Goal: Task Accomplishment & Management: Use online tool/utility

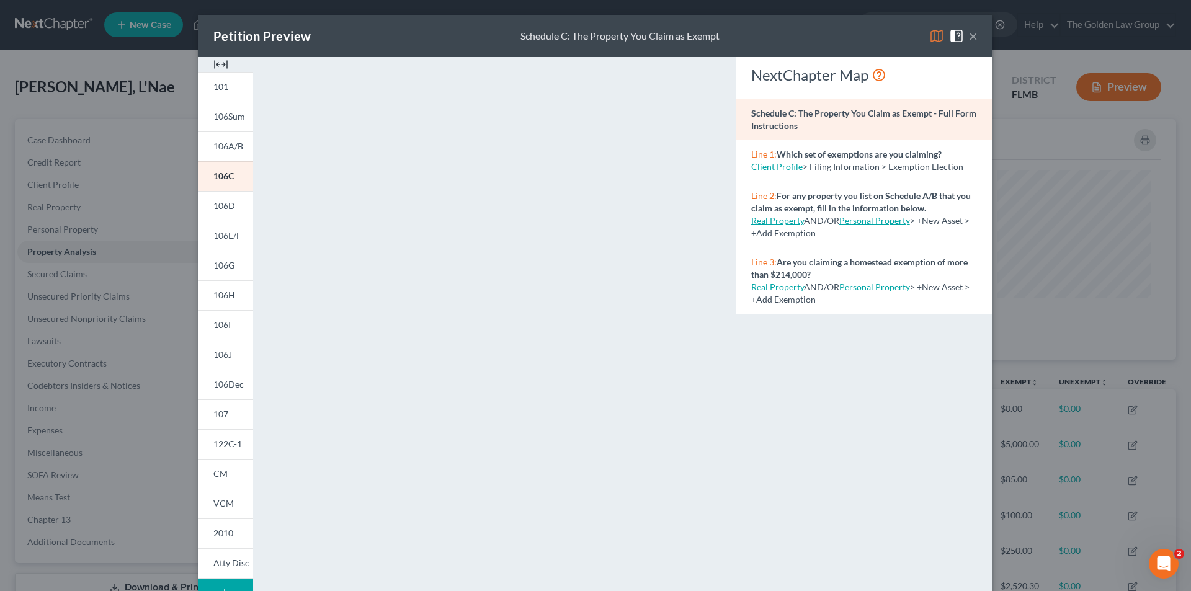
click at [153, 177] on div "Petition Preview Schedule C: The Property You Claim as Exempt × 101 106Sum 106A…" at bounding box center [595, 295] width 1191 height 591
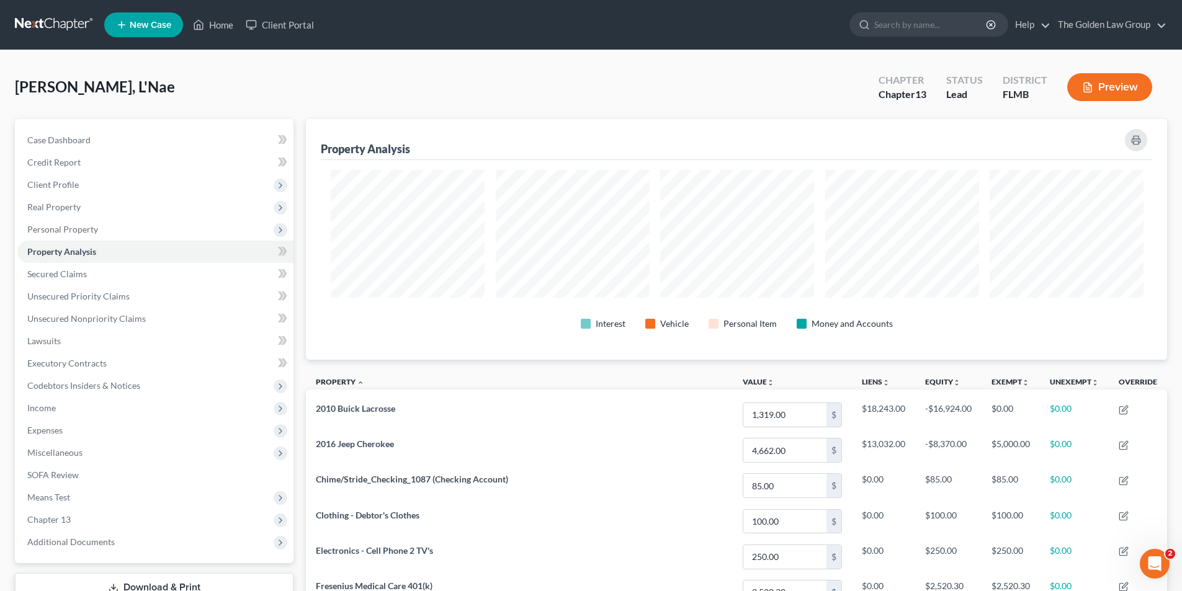
scroll to position [620035, 619414]
click at [222, 22] on link "Home" at bounding box center [213, 25] width 53 height 22
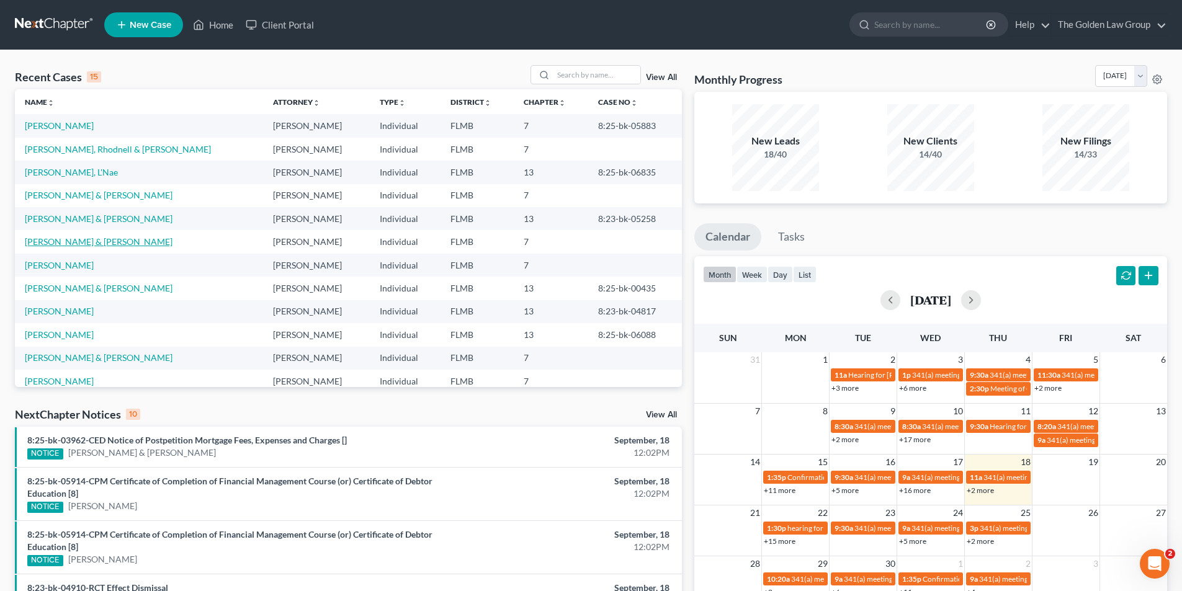
click at [71, 241] on link "[PERSON_NAME] & [PERSON_NAME]" at bounding box center [99, 241] width 148 height 11
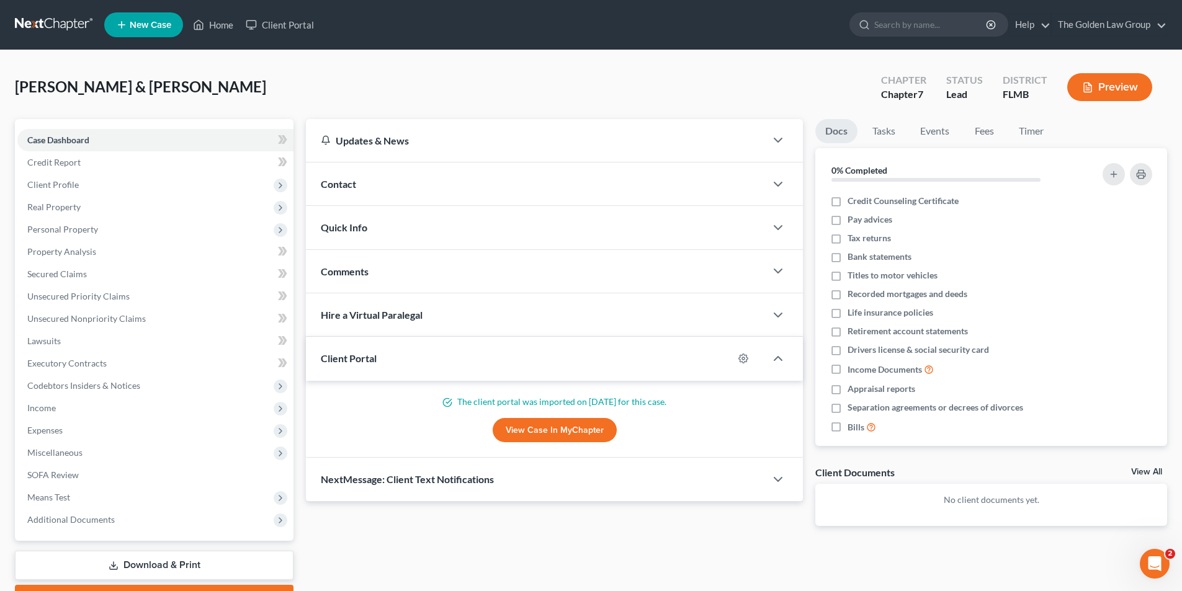
click at [1089, 82] on icon "button" at bounding box center [1087, 87] width 11 height 11
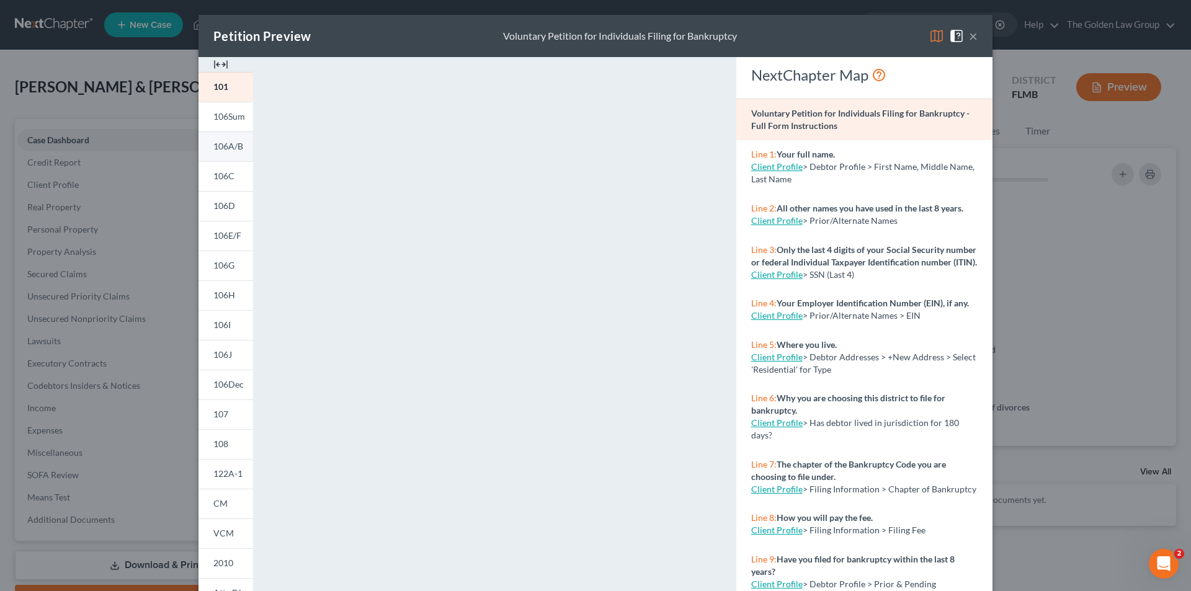
click at [233, 145] on span "106A/B" at bounding box center [228, 146] width 30 height 11
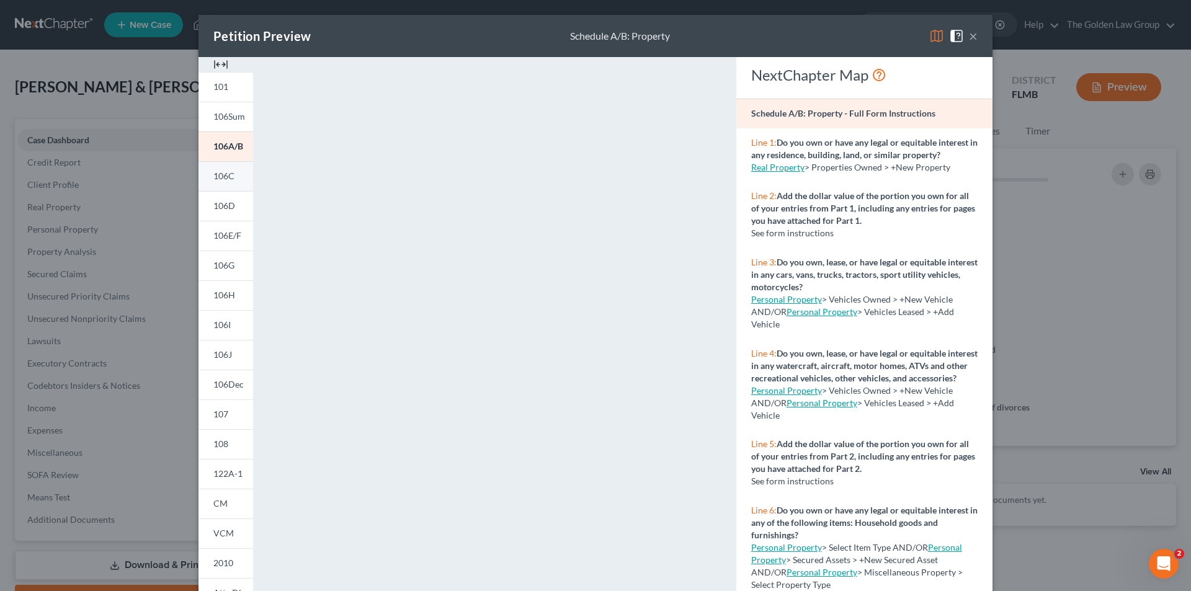
click at [221, 173] on span "106C" at bounding box center [223, 176] width 21 height 11
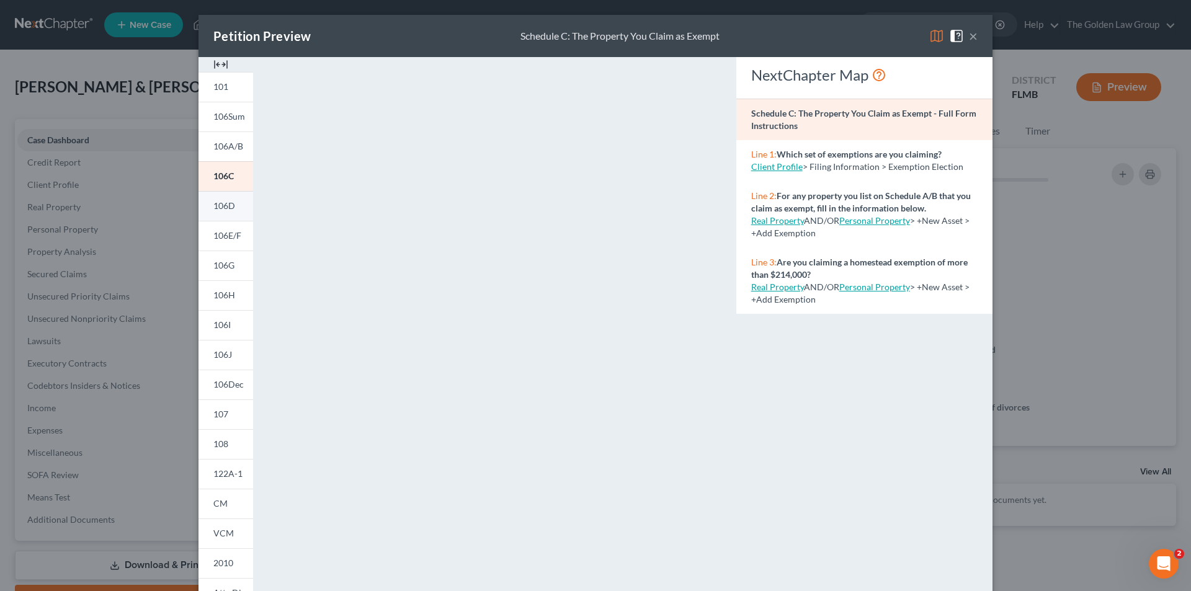
click at [213, 202] on span "106D" at bounding box center [224, 205] width 22 height 11
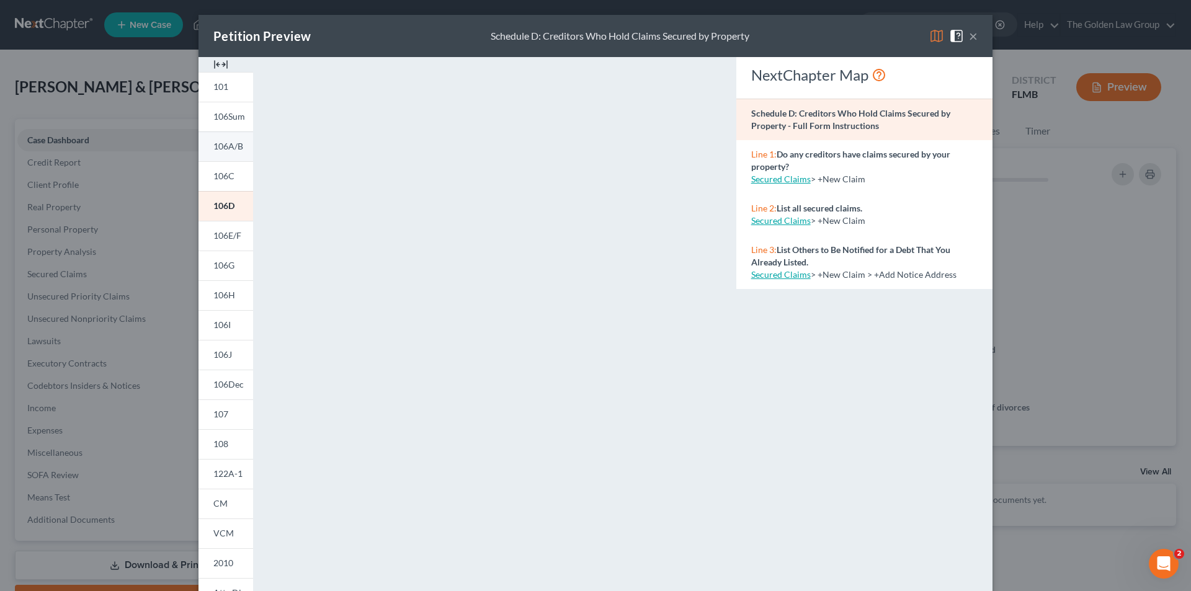
click at [230, 145] on span "106A/B" at bounding box center [228, 146] width 30 height 11
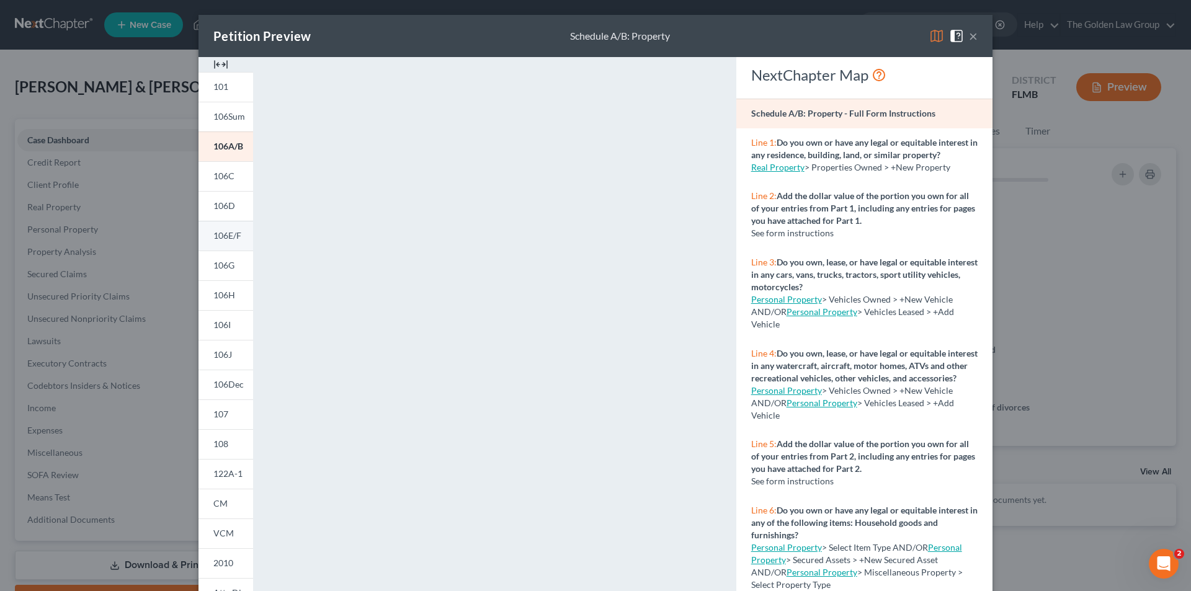
click at [225, 233] on span "106E/F" at bounding box center [227, 235] width 28 height 11
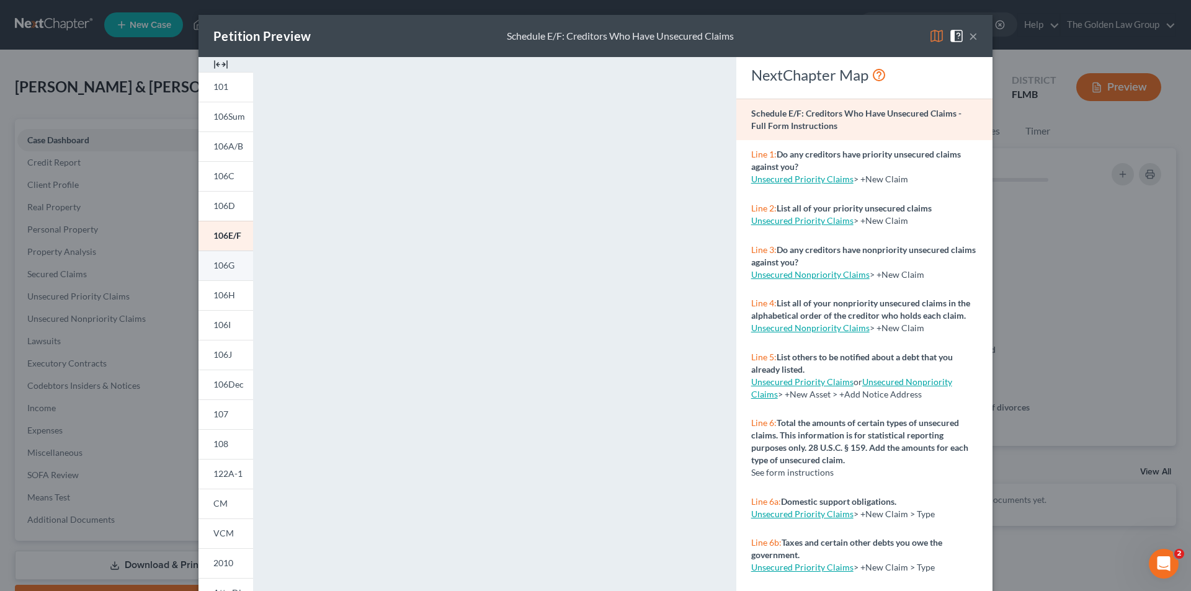
click at [228, 259] on link "106G" at bounding box center [225, 266] width 55 height 30
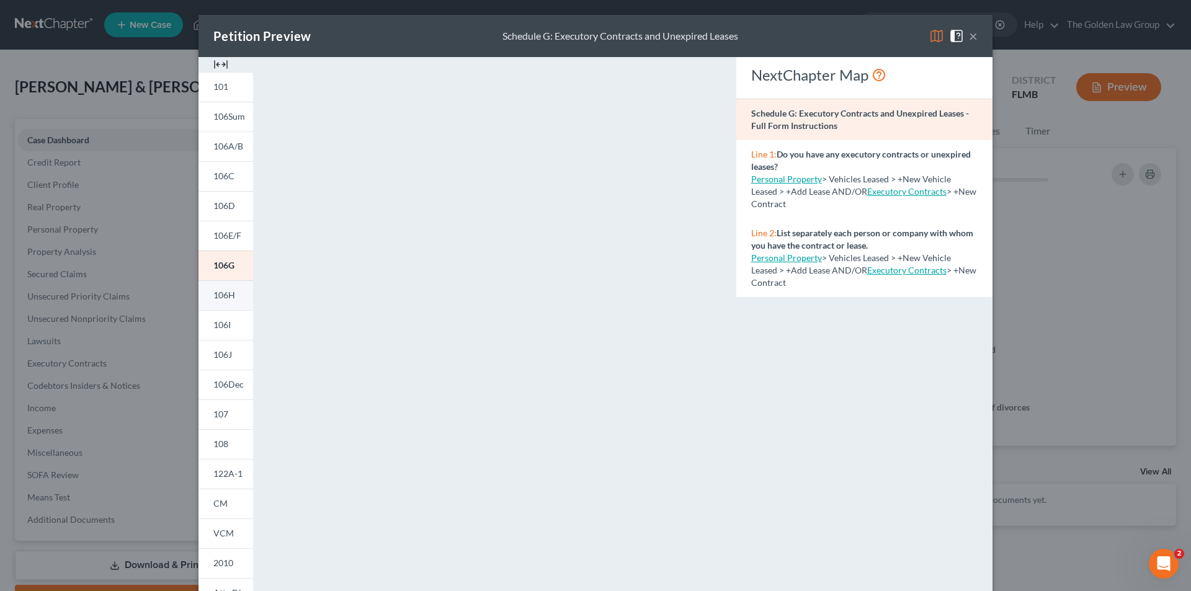
click at [221, 295] on span "106H" at bounding box center [224, 295] width 22 height 11
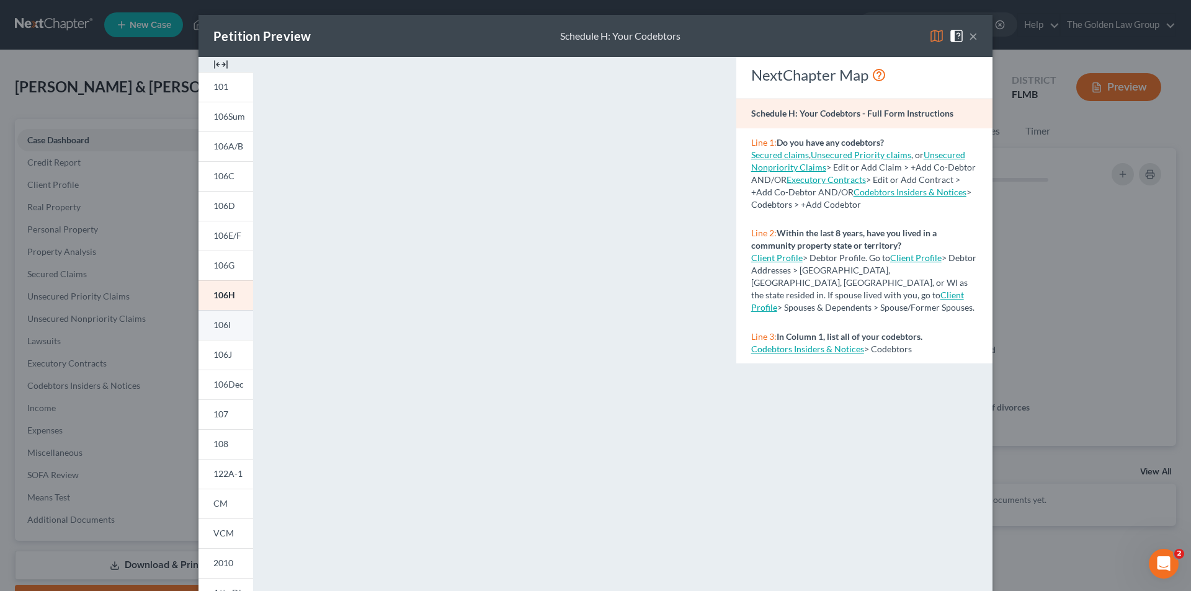
click at [219, 322] on span "106I" at bounding box center [221, 324] width 17 height 11
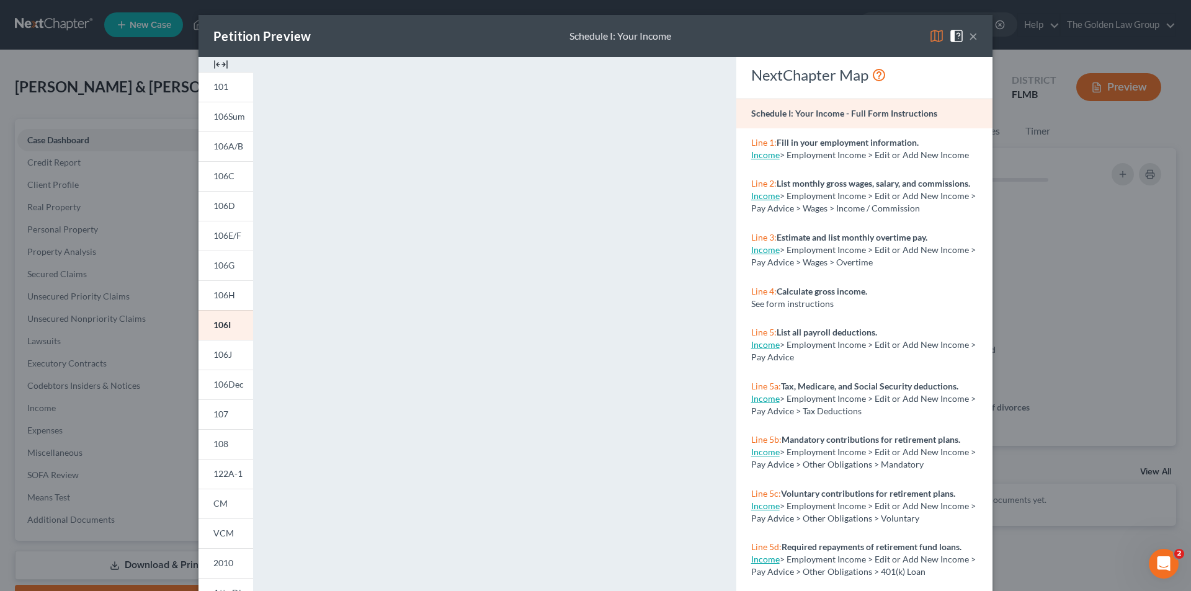
click at [139, 250] on div "Petition Preview Schedule I: Your Income × 101 106Sum 106A/B 106C 106D 106E/F 1…" at bounding box center [595, 295] width 1191 height 591
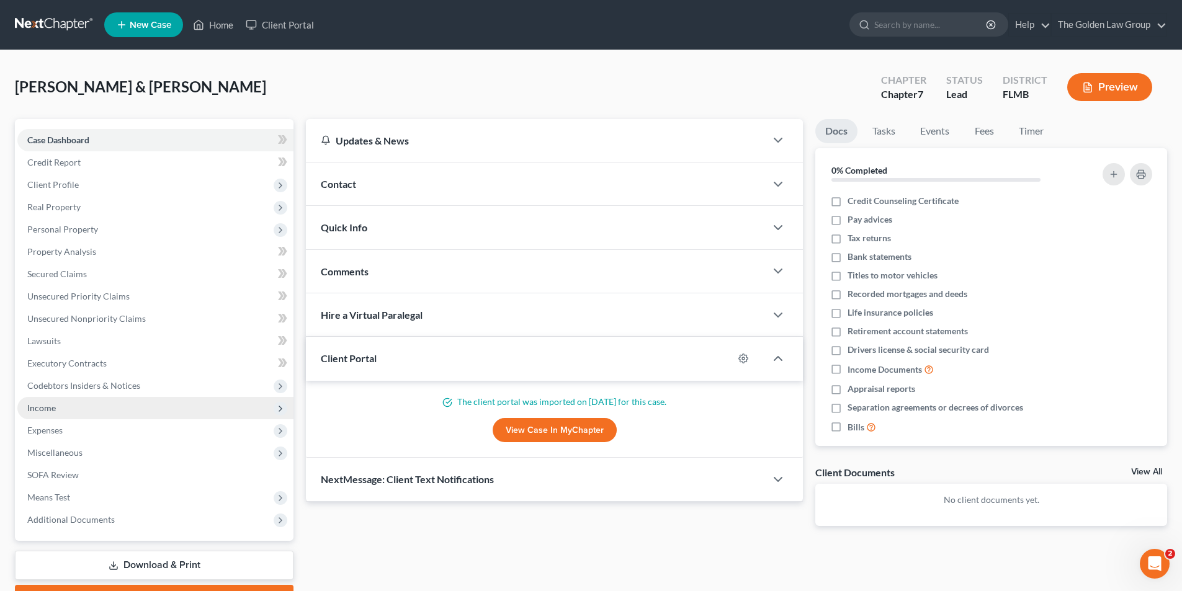
click at [35, 404] on span "Income" at bounding box center [41, 408] width 29 height 11
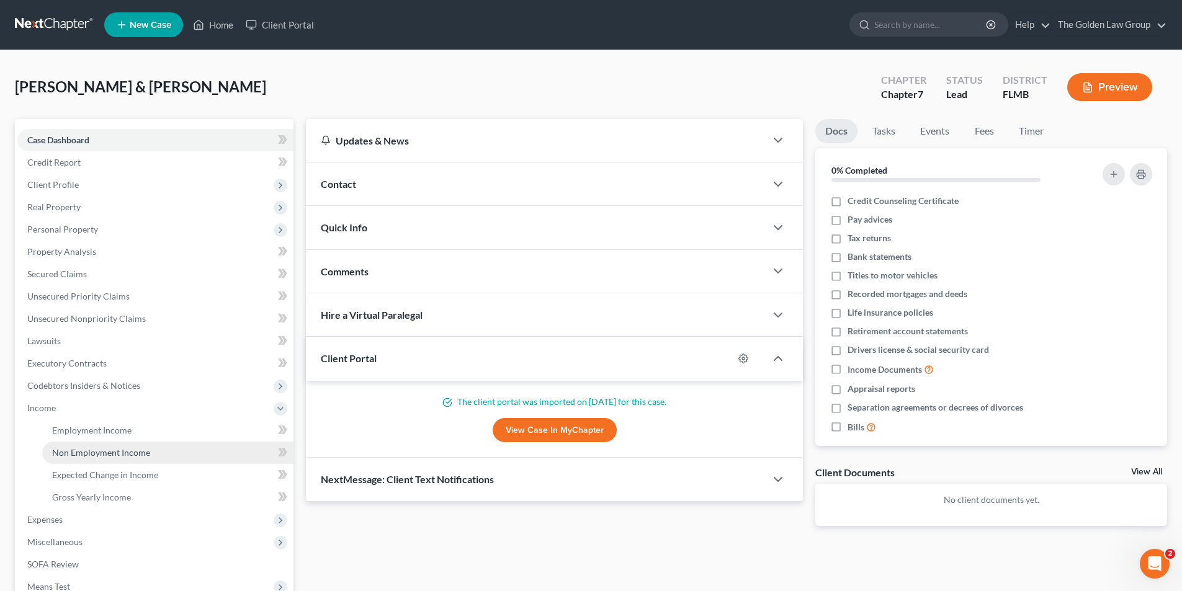
click at [96, 452] on span "Non Employment Income" at bounding box center [101, 452] width 98 height 11
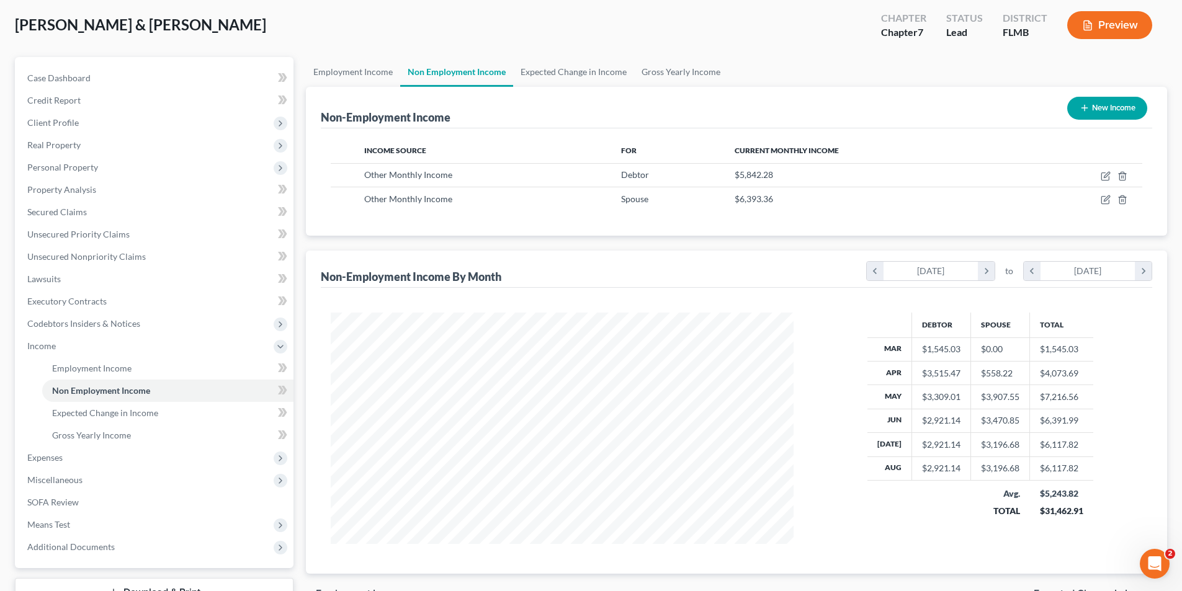
scroll to position [124, 0]
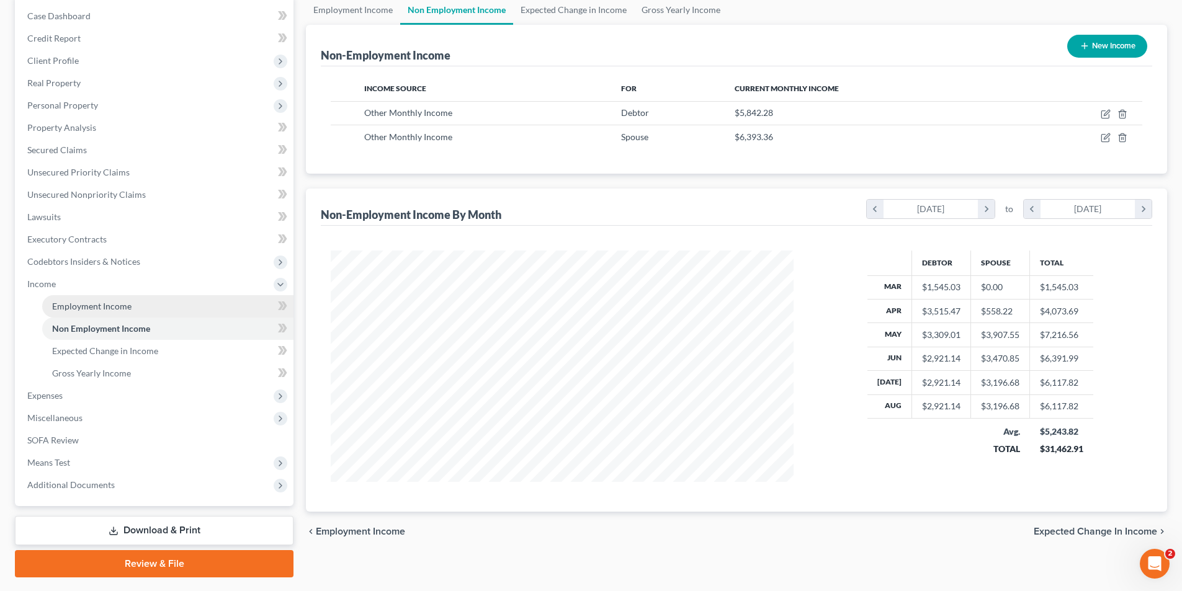
click at [92, 305] on span "Employment Income" at bounding box center [91, 306] width 79 height 11
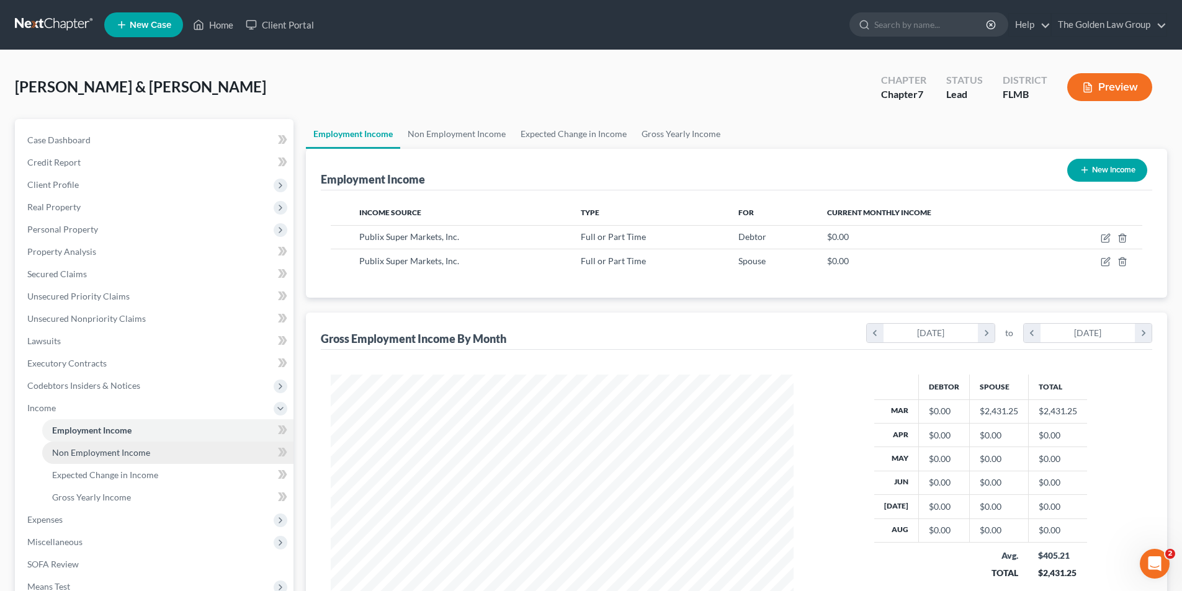
click at [126, 452] on span "Non Employment Income" at bounding box center [101, 452] width 98 height 11
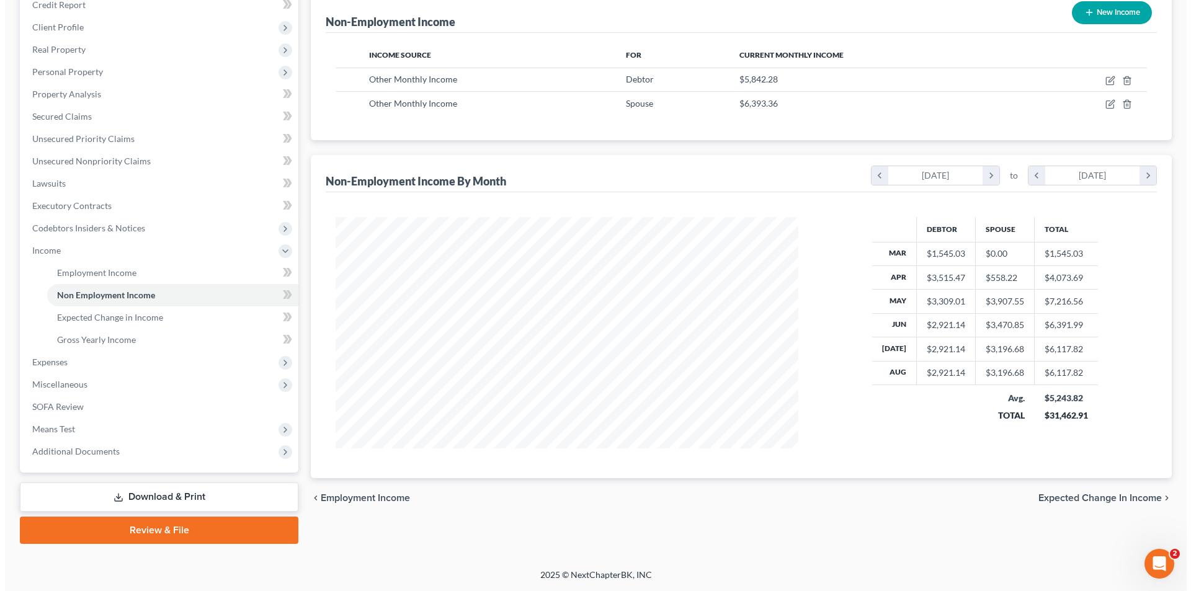
scroll to position [33, 0]
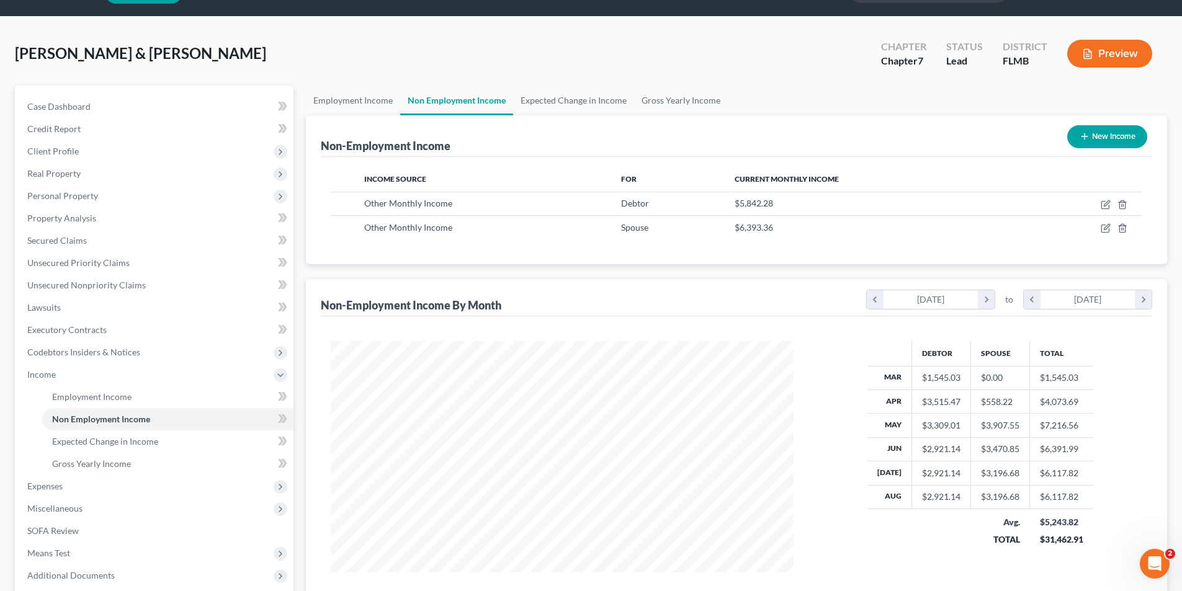
click at [1129, 50] on button "Preview" at bounding box center [1109, 54] width 85 height 28
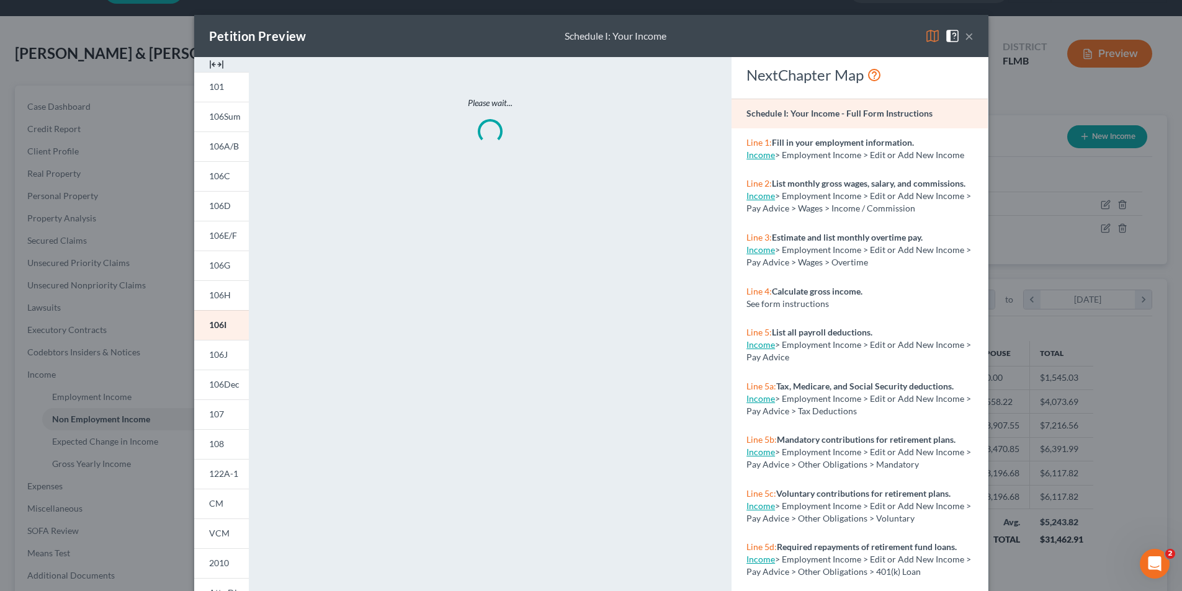
scroll to position [233, 492]
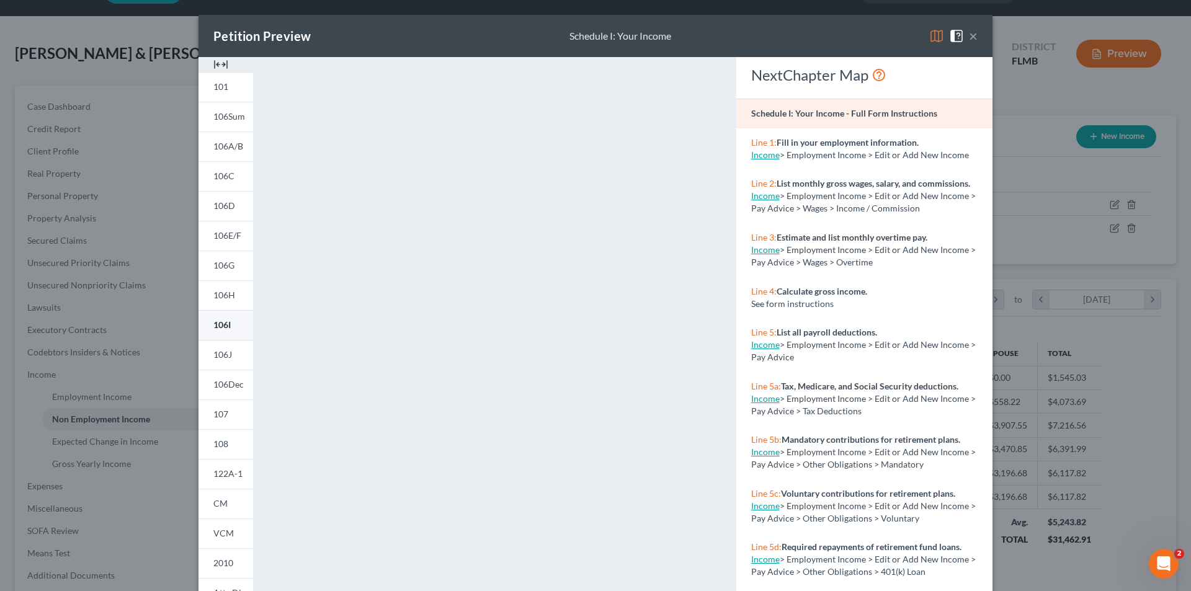
click at [222, 324] on span "106I" at bounding box center [221, 324] width 17 height 11
click at [231, 352] on link "106J" at bounding box center [225, 355] width 55 height 30
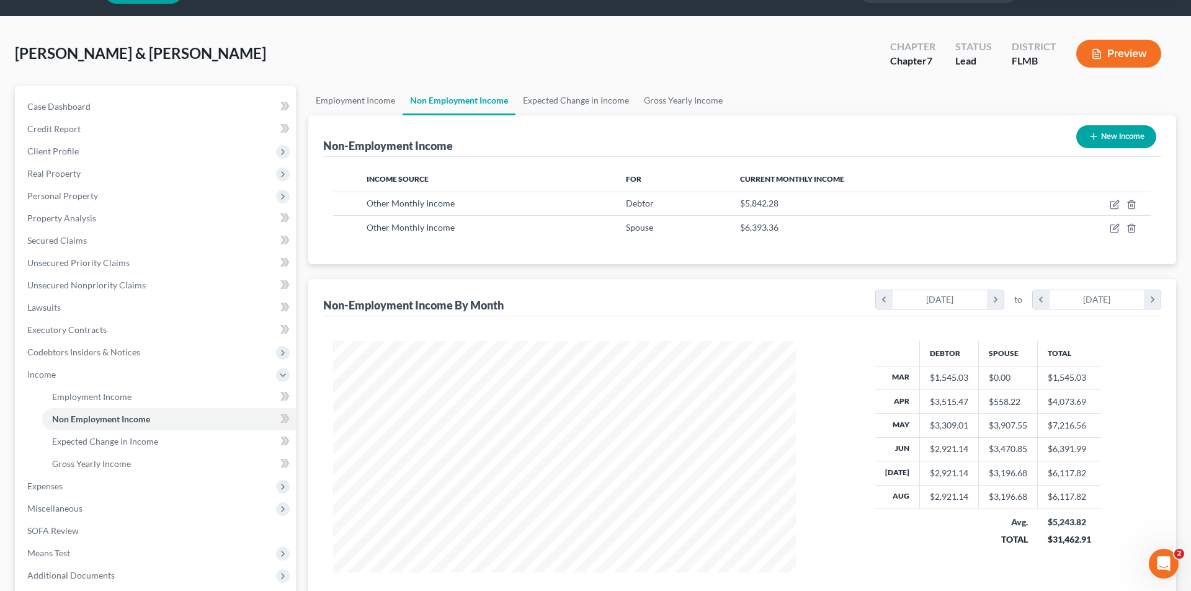
scroll to position [620043, 619787]
click at [1114, 48] on button "Preview" at bounding box center [1109, 54] width 85 height 28
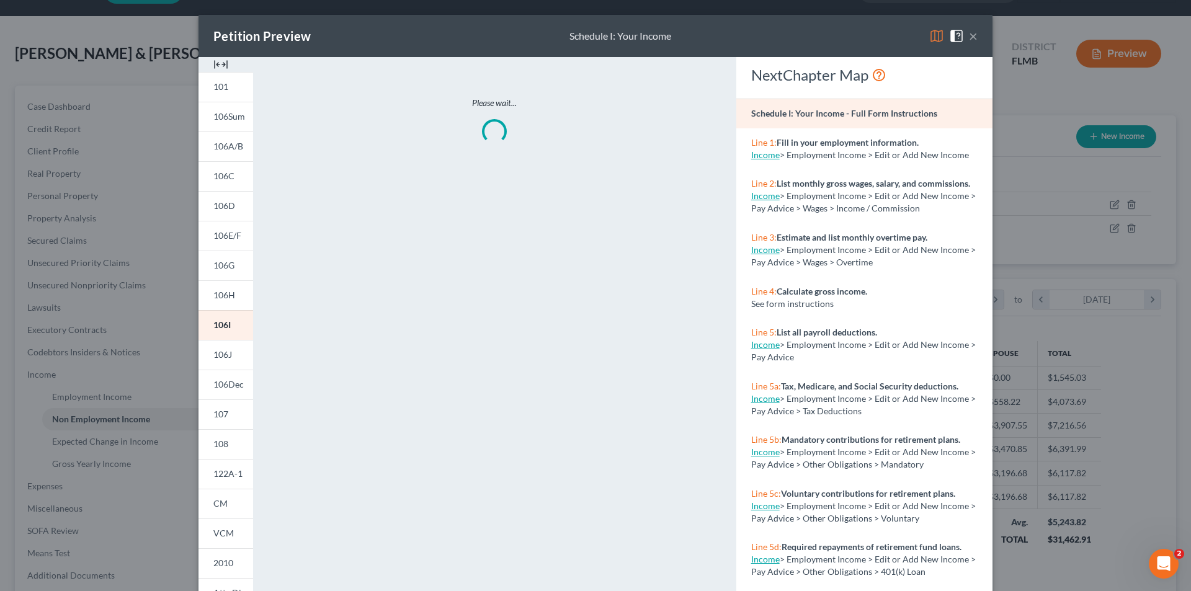
scroll to position [233, 492]
click at [225, 471] on span "122A-1" at bounding box center [227, 473] width 29 height 11
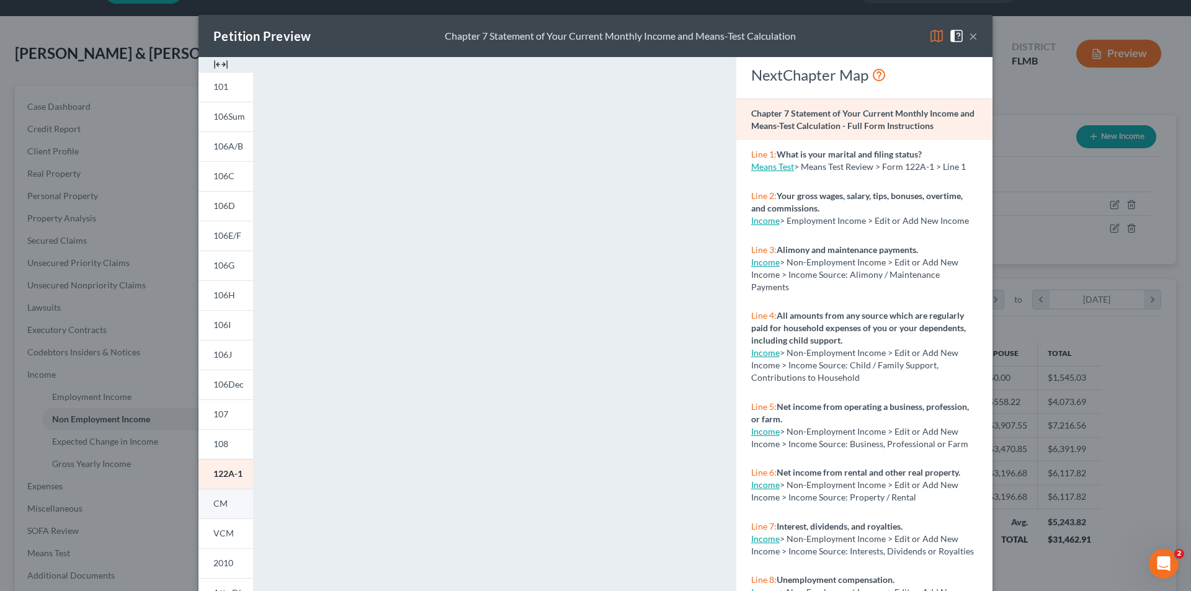
click at [221, 501] on span "CM" at bounding box center [220, 503] width 14 height 11
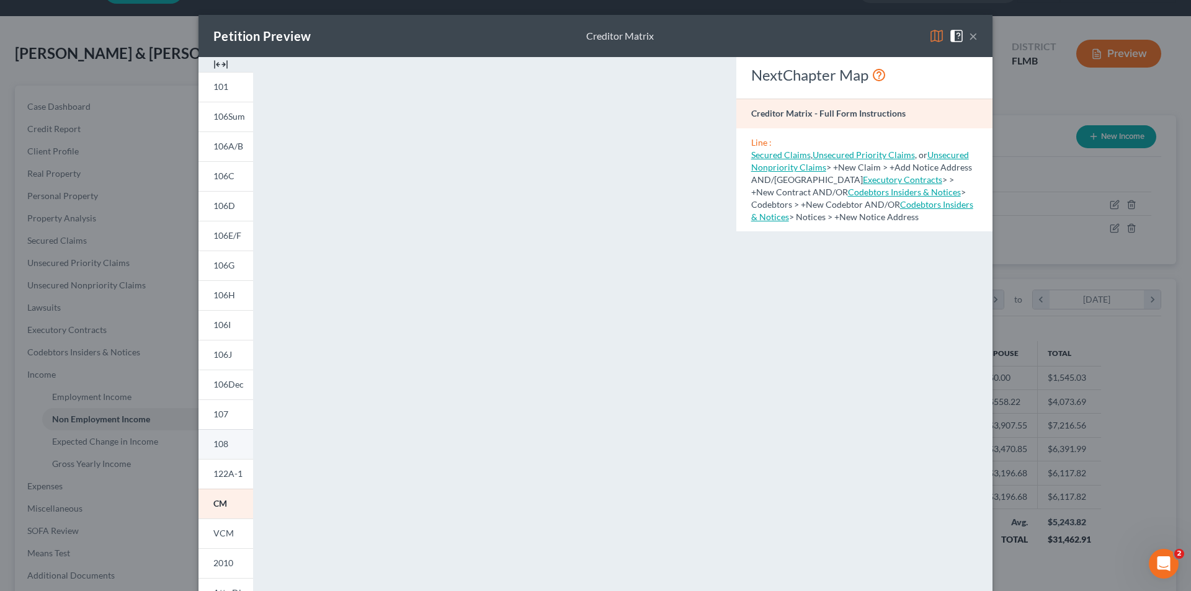
click at [226, 440] on link "108" at bounding box center [225, 444] width 55 height 30
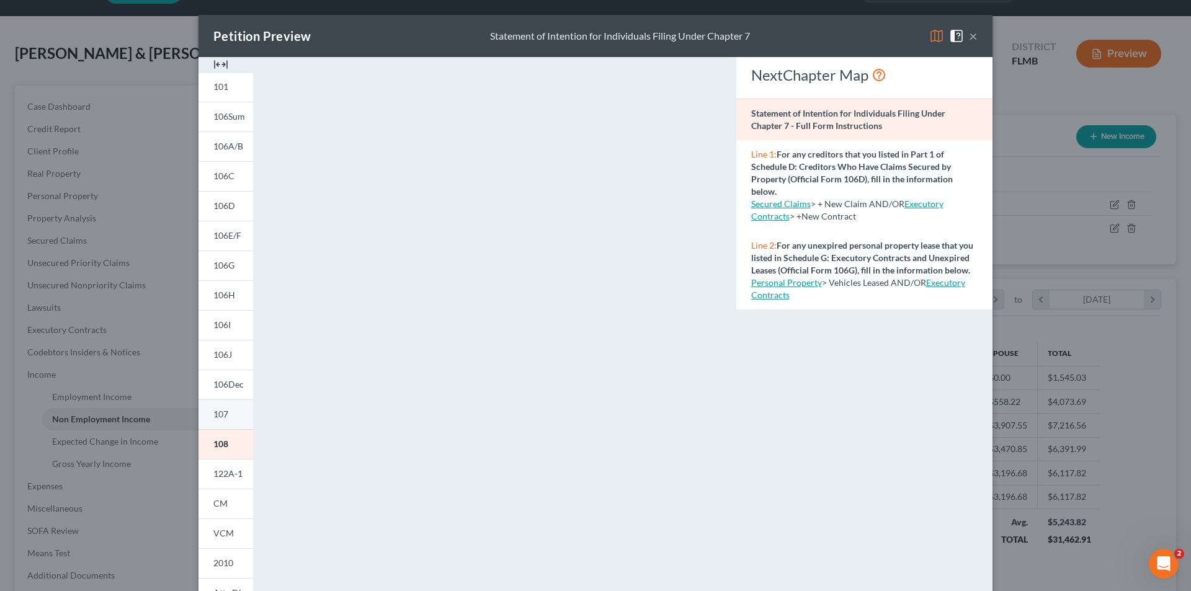
click at [220, 417] on span "107" at bounding box center [220, 414] width 15 height 11
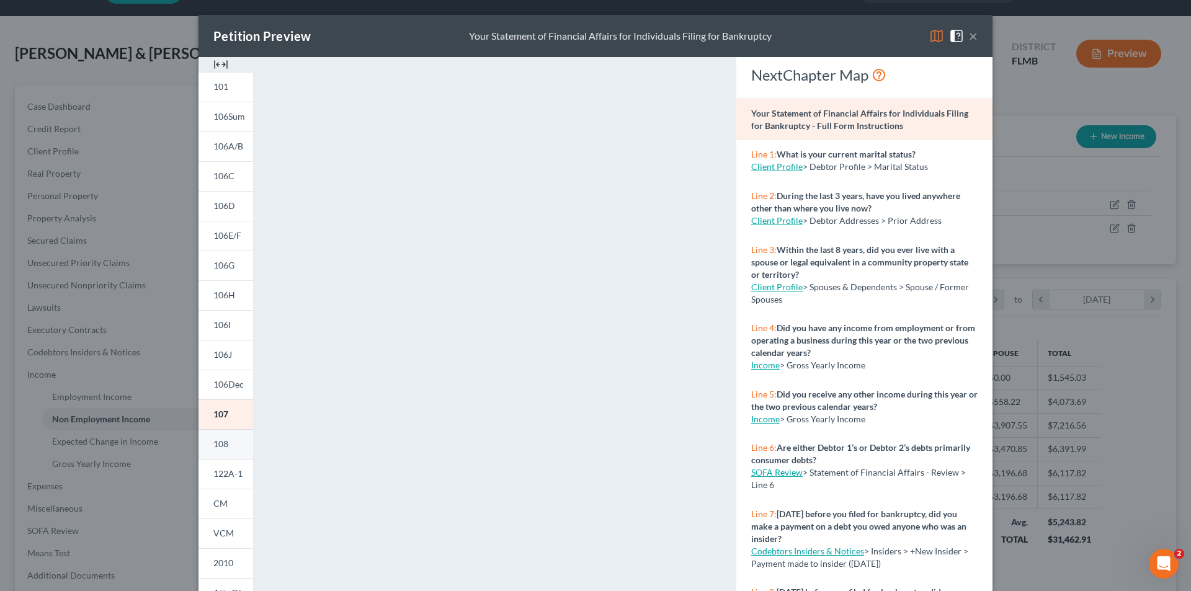
click at [217, 442] on span "108" at bounding box center [220, 444] width 15 height 11
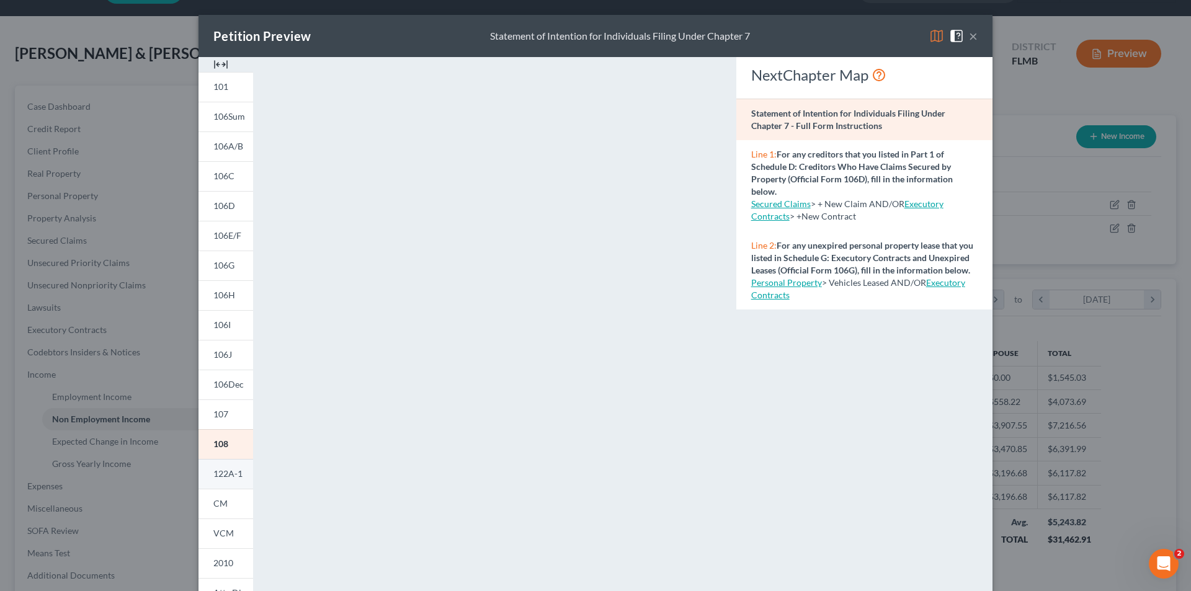
click at [219, 470] on span "122A-1" at bounding box center [227, 473] width 29 height 11
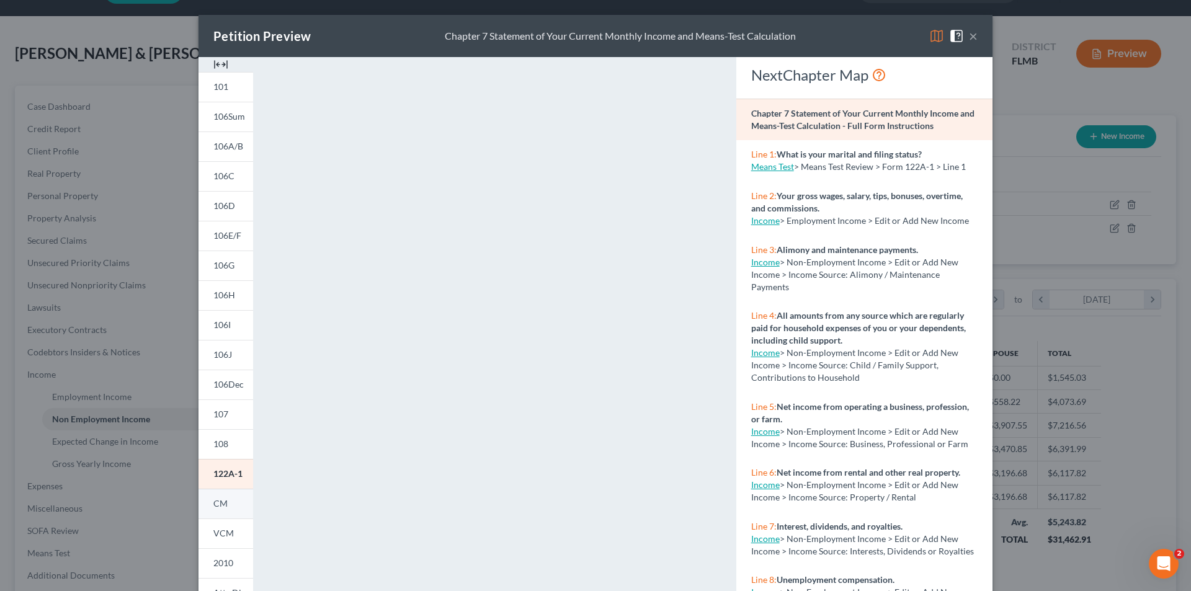
click at [222, 507] on span "CM" at bounding box center [220, 503] width 14 height 11
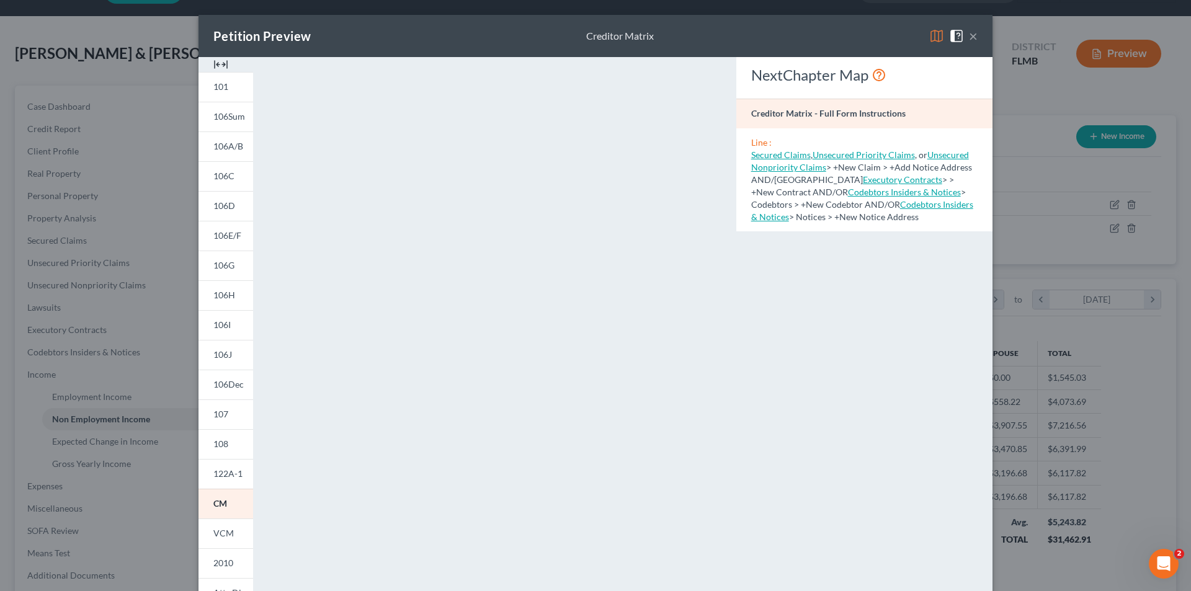
scroll to position [109, 0]
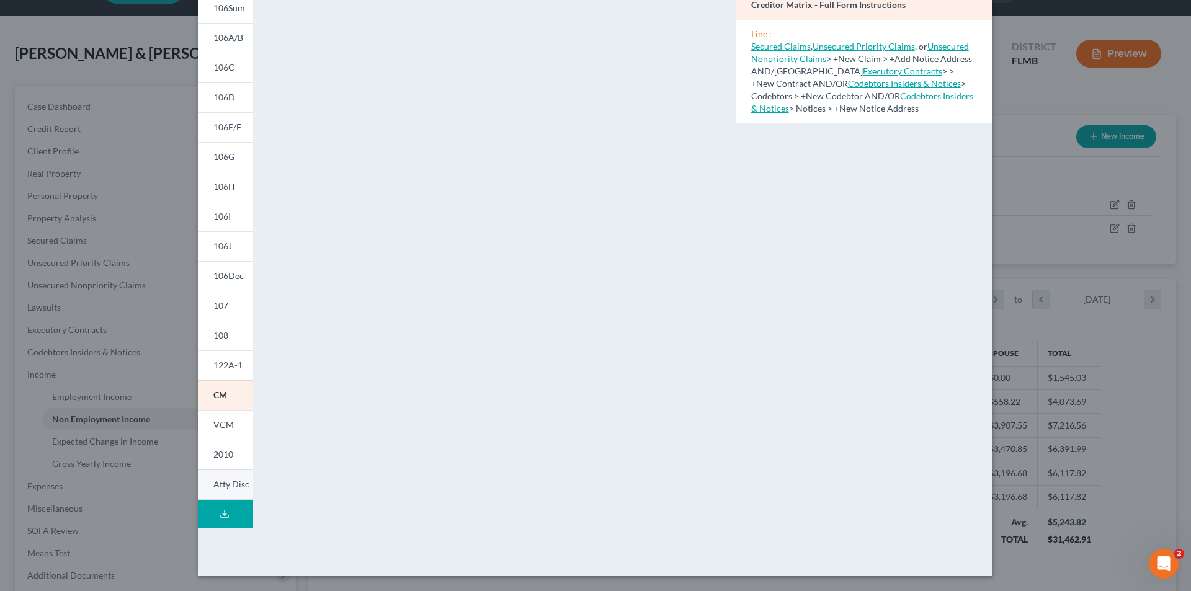
click at [222, 485] on span "Atty Disc" at bounding box center [231, 484] width 36 height 11
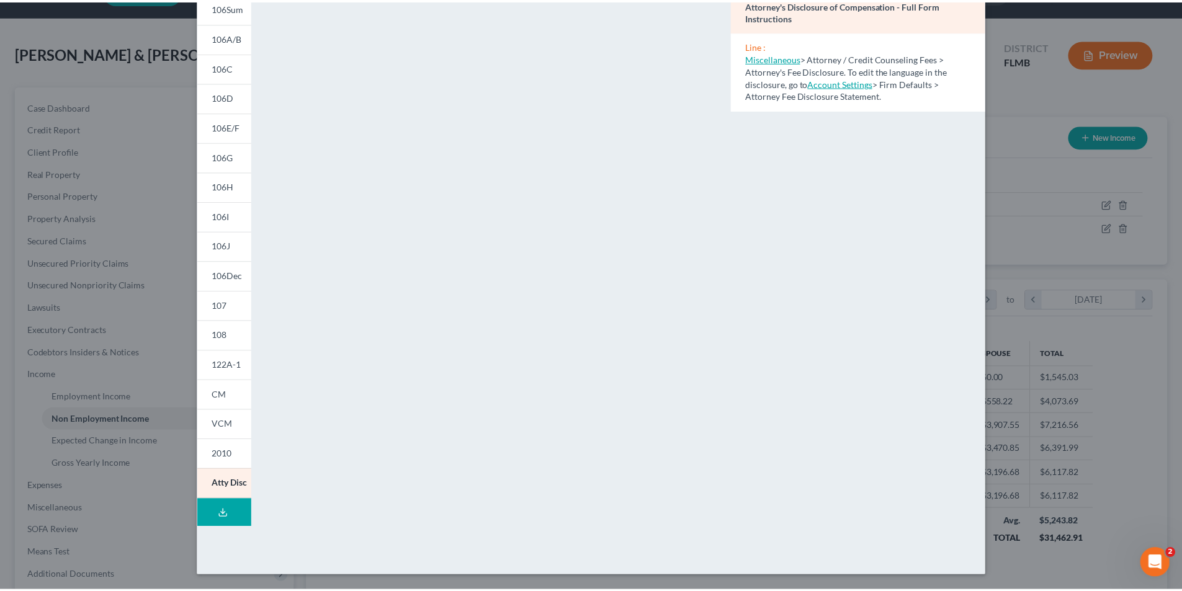
scroll to position [0, 0]
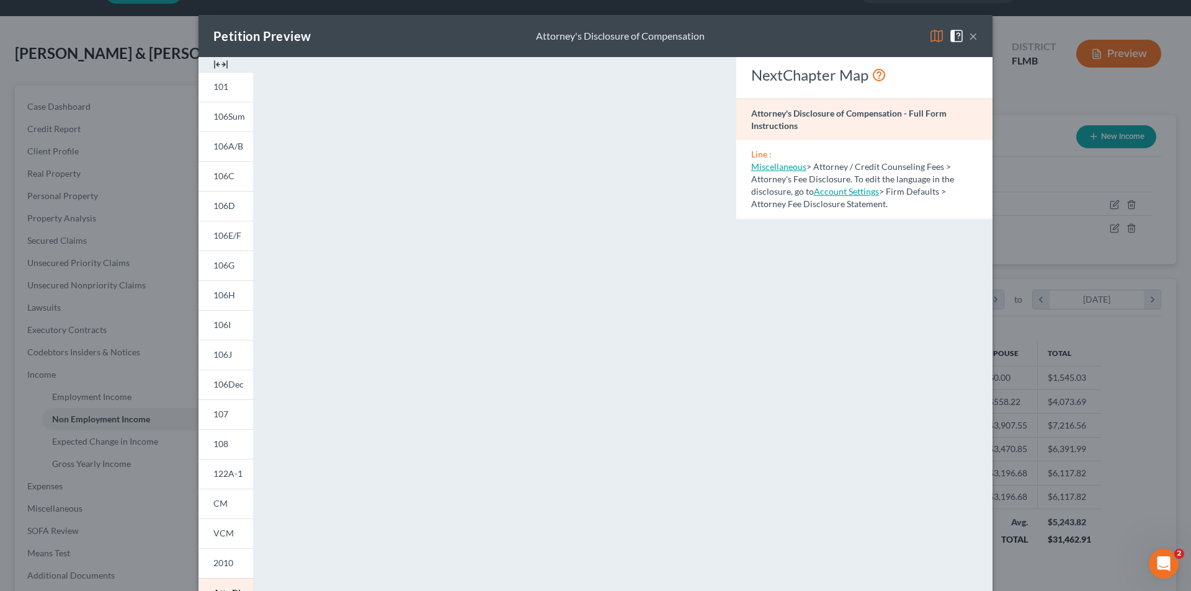
click at [134, 225] on div "Petition Preview Attorney's Disclosure of Compensation × 101 106Sum 106A/B 106C…" at bounding box center [595, 295] width 1191 height 591
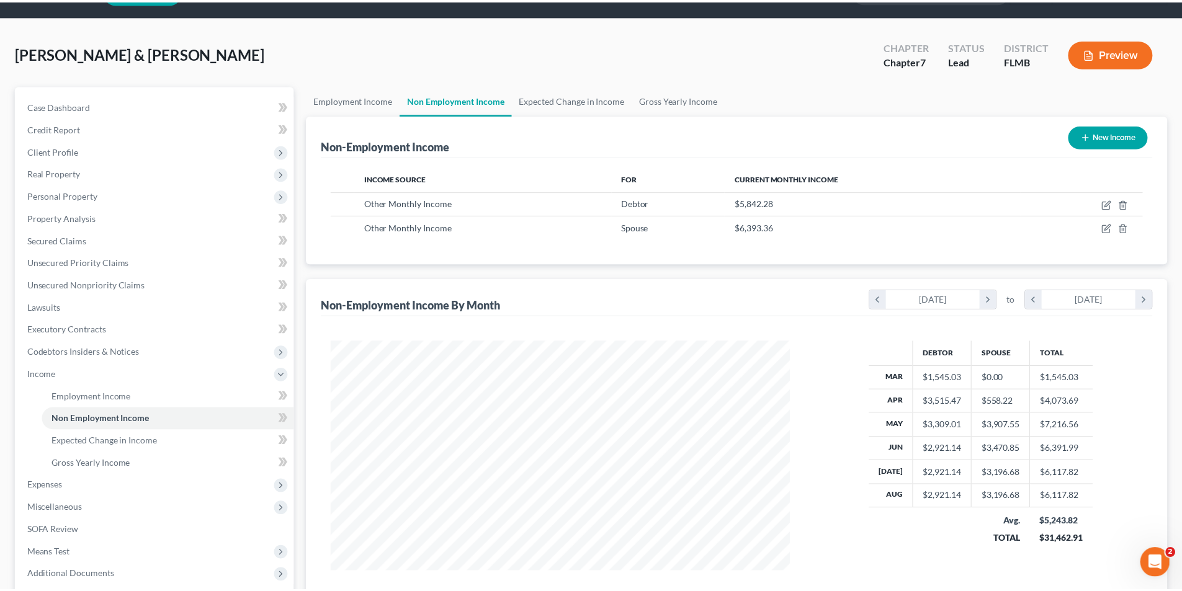
scroll to position [620043, 619787]
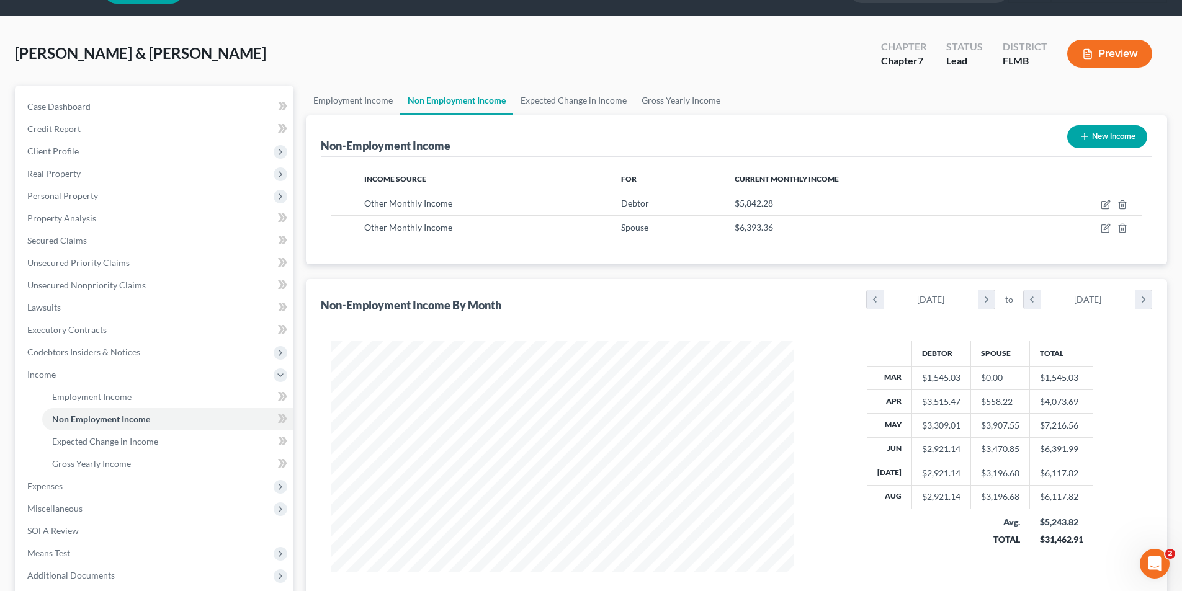
click at [298, 73] on div "[PERSON_NAME] & [PERSON_NAME] Upgraded Chapter Chapter 7 Status Lead District […" at bounding box center [591, 59] width 1152 height 54
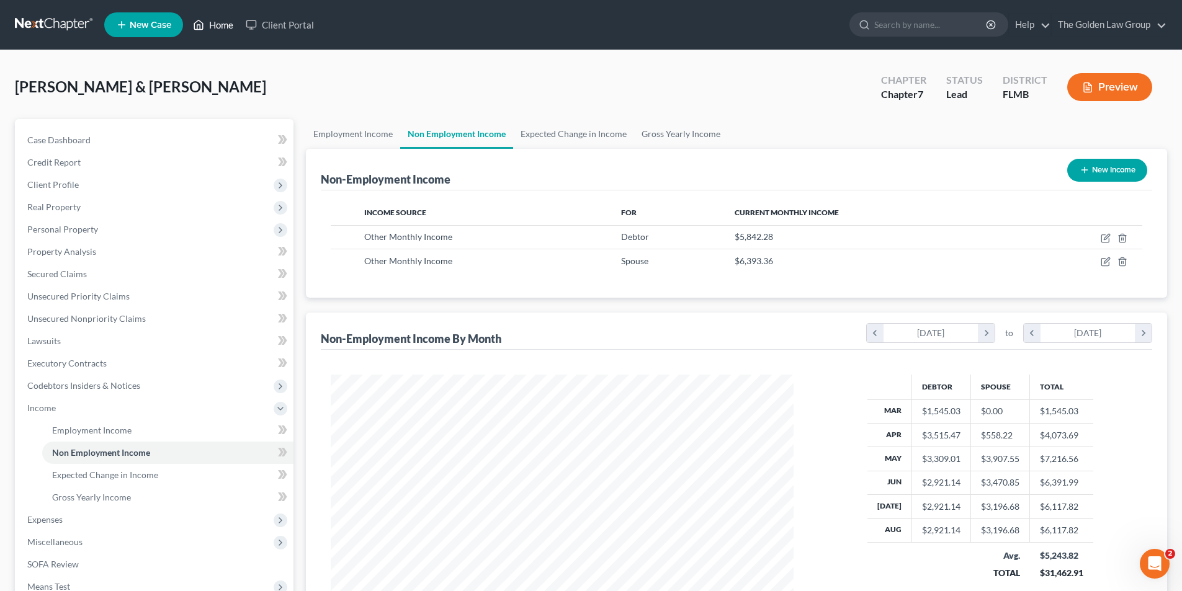
click at [223, 23] on link "Home" at bounding box center [213, 25] width 53 height 22
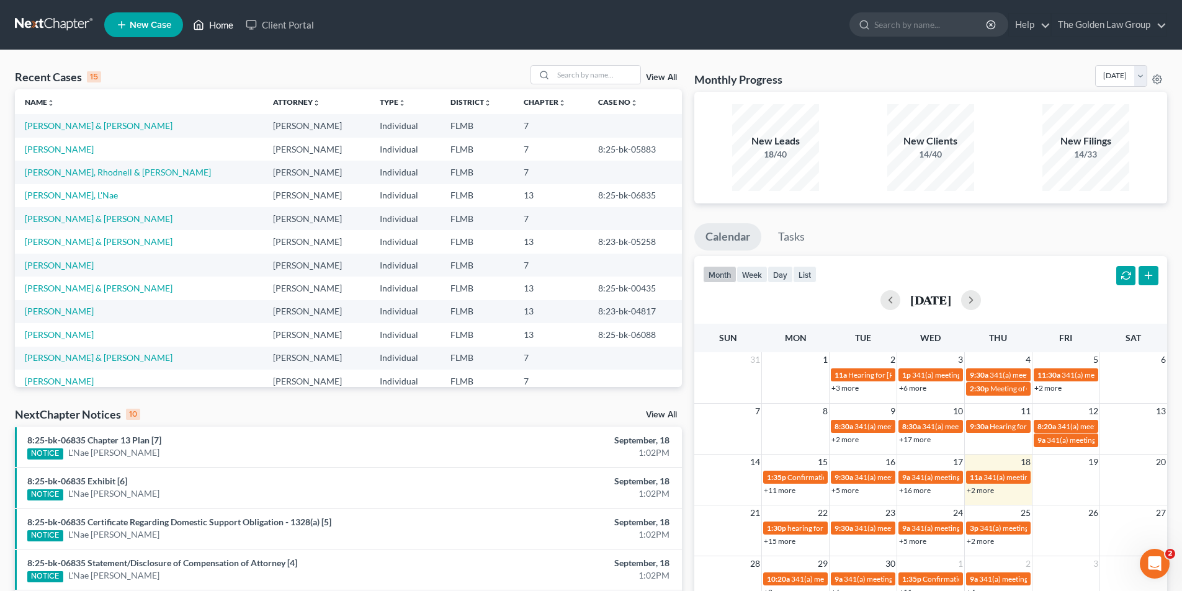
scroll to position [85, 0]
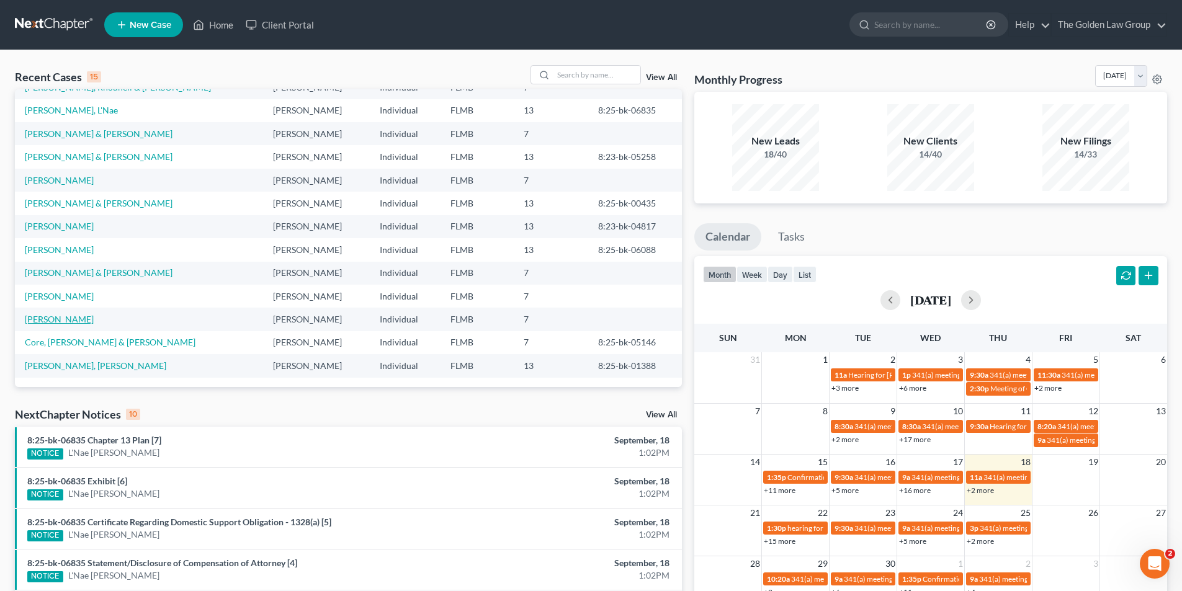
click at [66, 319] on link "[PERSON_NAME]" at bounding box center [59, 319] width 69 height 11
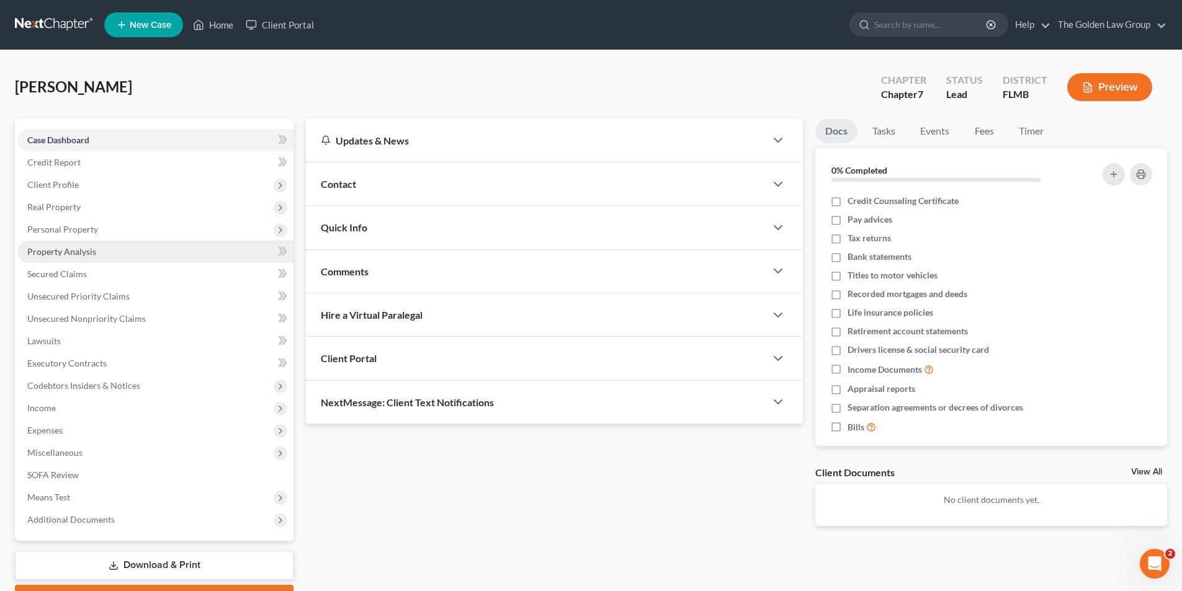
click at [52, 251] on span "Property Analysis" at bounding box center [61, 251] width 69 height 11
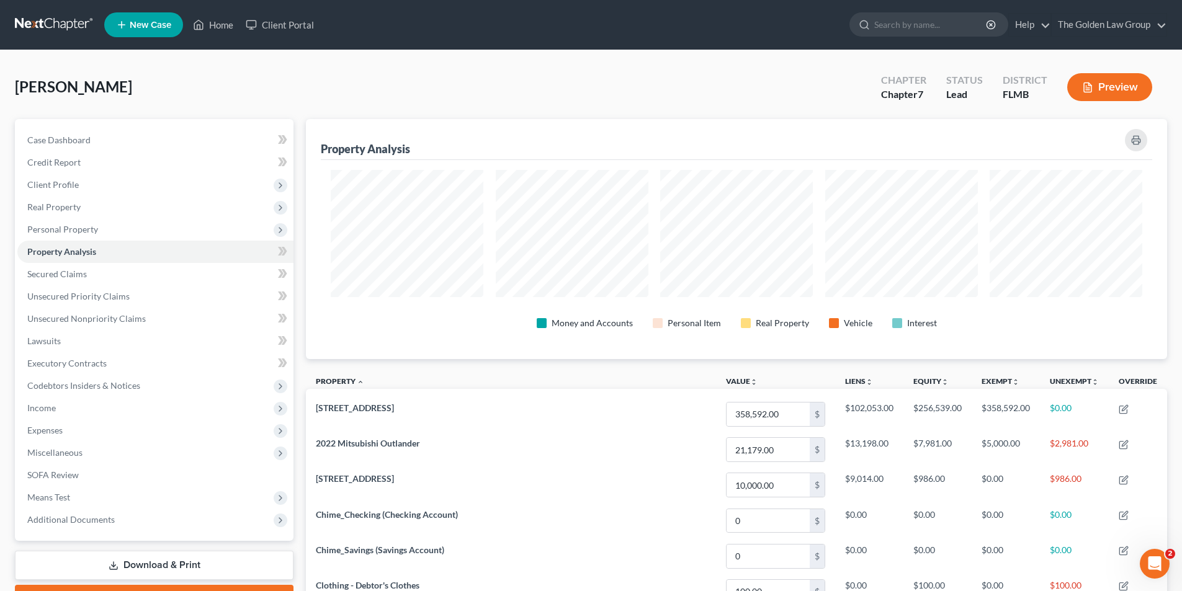
click at [1107, 85] on button "Preview" at bounding box center [1109, 87] width 85 height 28
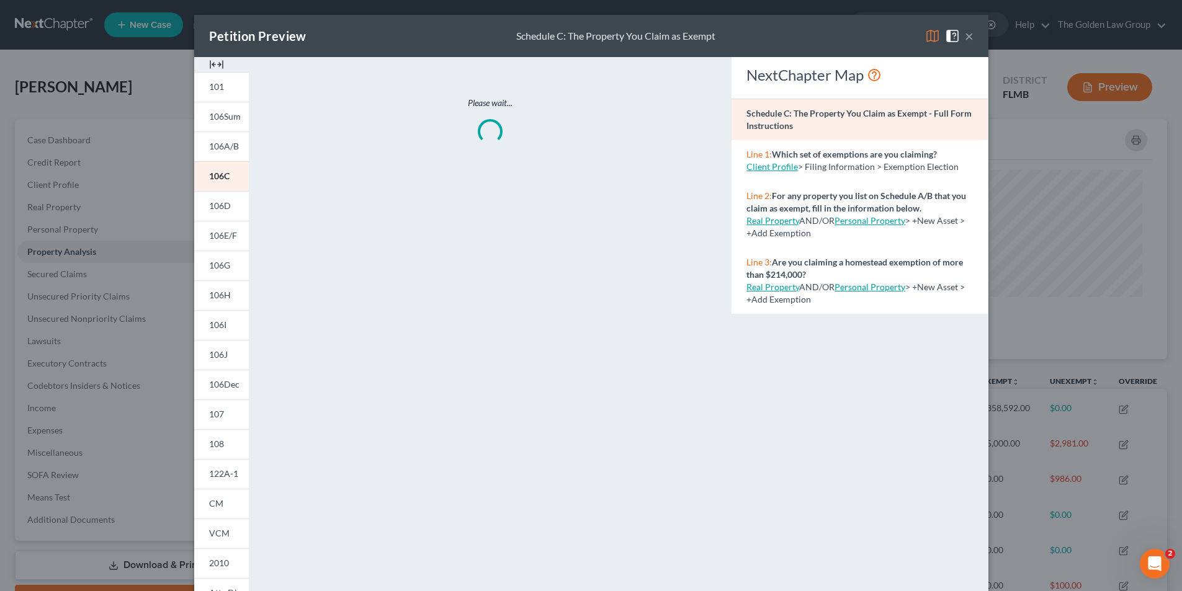
scroll to position [241, 868]
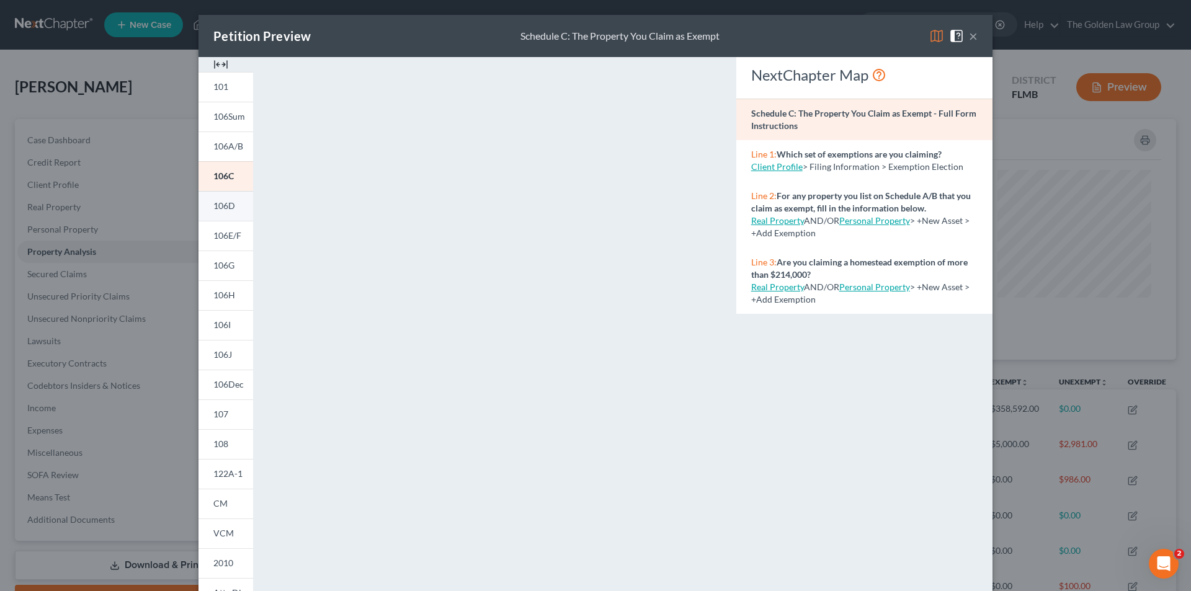
click at [234, 200] on link "106D" at bounding box center [225, 206] width 55 height 30
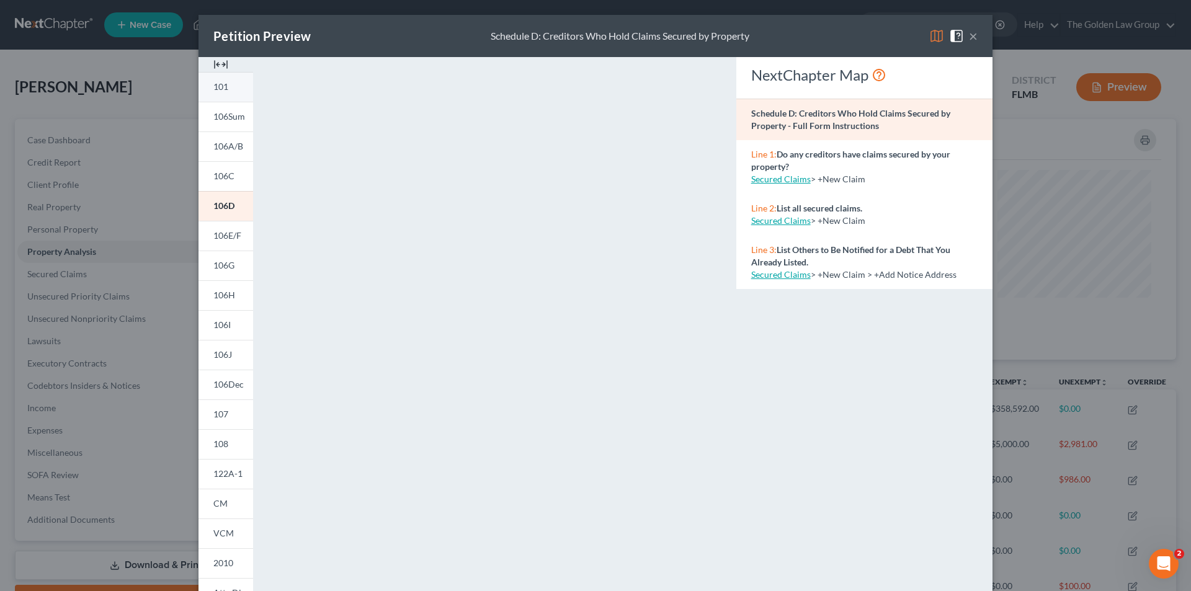
click at [225, 86] on link "101" at bounding box center [225, 87] width 55 height 30
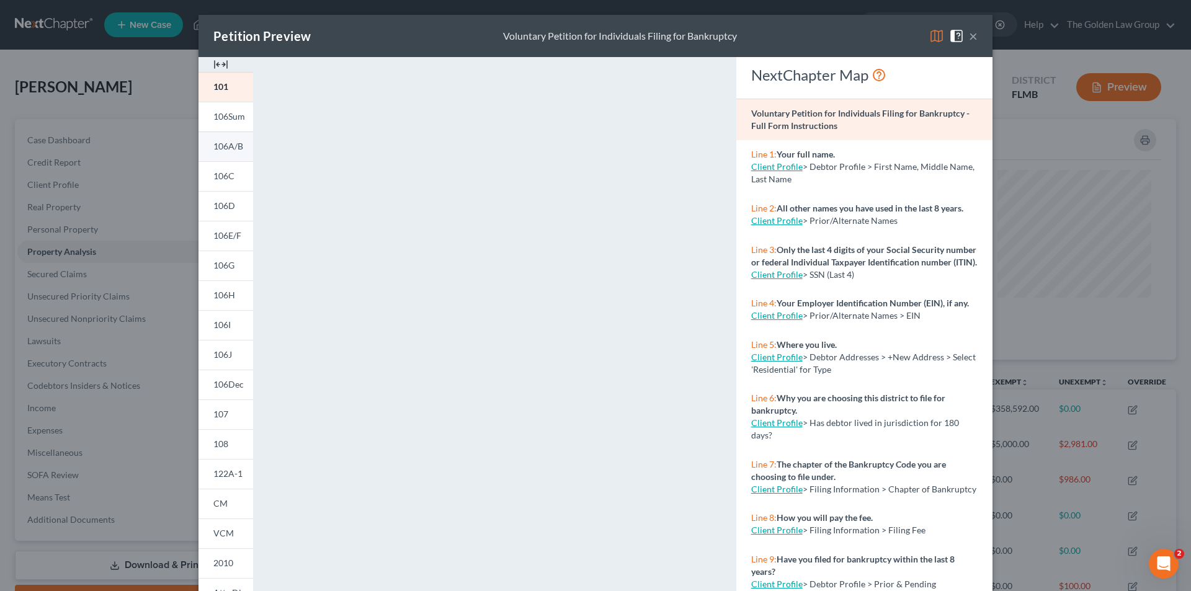
click at [225, 148] on span "106A/B" at bounding box center [228, 146] width 30 height 11
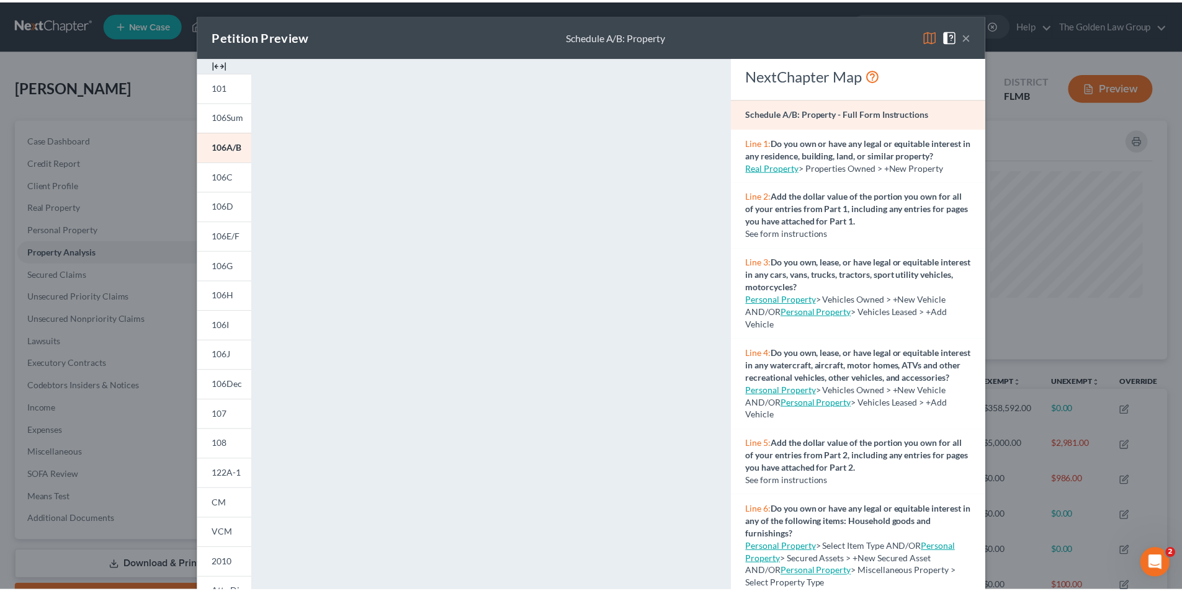
scroll to position [620035, 619414]
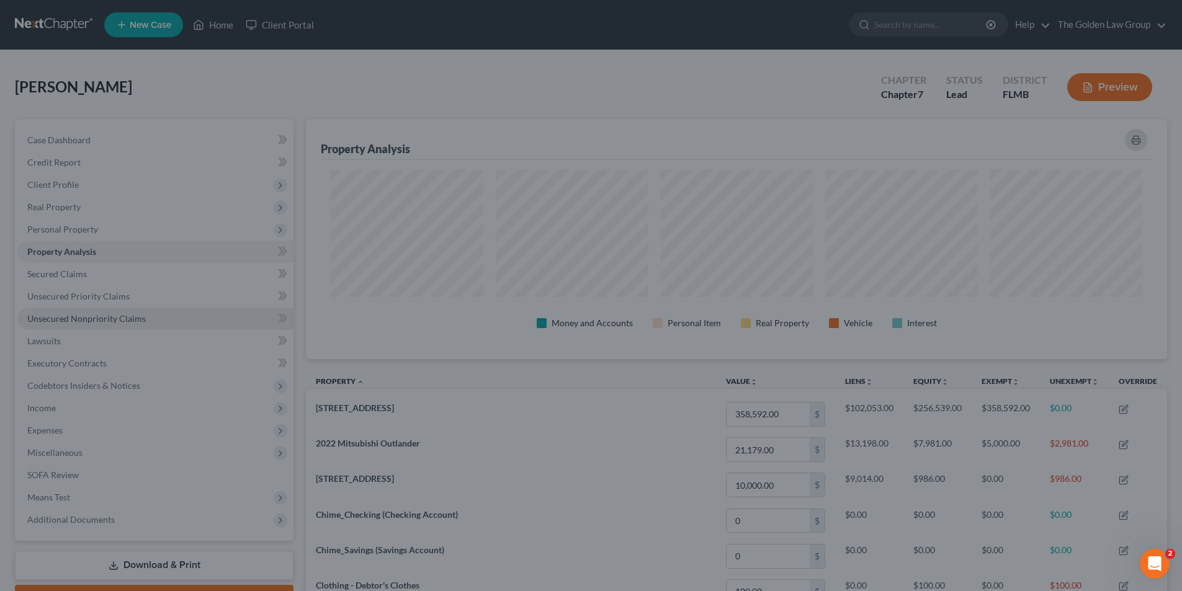
drag, startPoint x: 112, startPoint y: 325, endPoint x: 105, endPoint y: 314, distance: 13.1
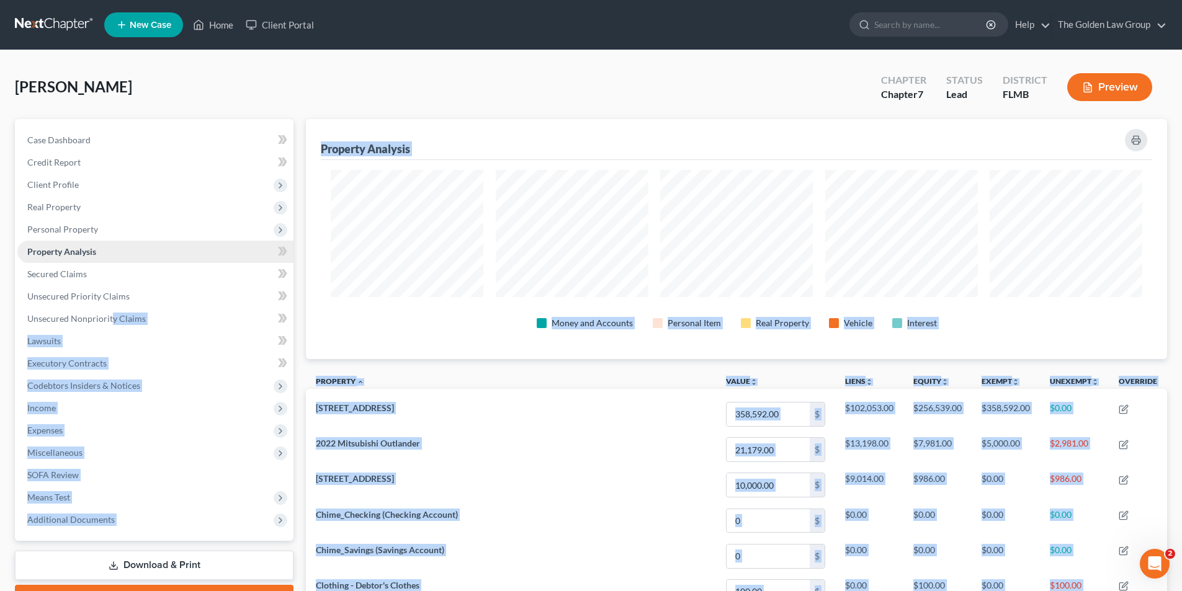
click at [94, 247] on span "Property Analysis" at bounding box center [61, 251] width 69 height 11
drag, startPoint x: 536, startPoint y: 377, endPoint x: 522, endPoint y: 375, distance: 13.7
click at [536, 376] on th "Property unfold_more expand_more expand_less" at bounding box center [511, 383] width 410 height 28
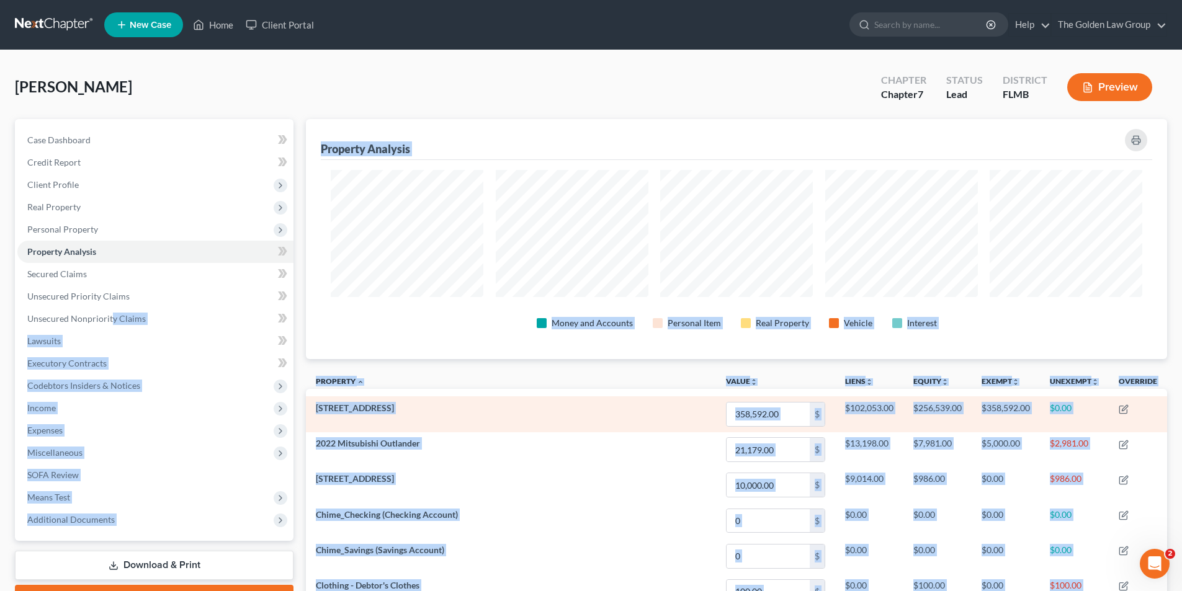
click at [1102, 415] on td "$0.00" at bounding box center [1074, 413] width 69 height 35
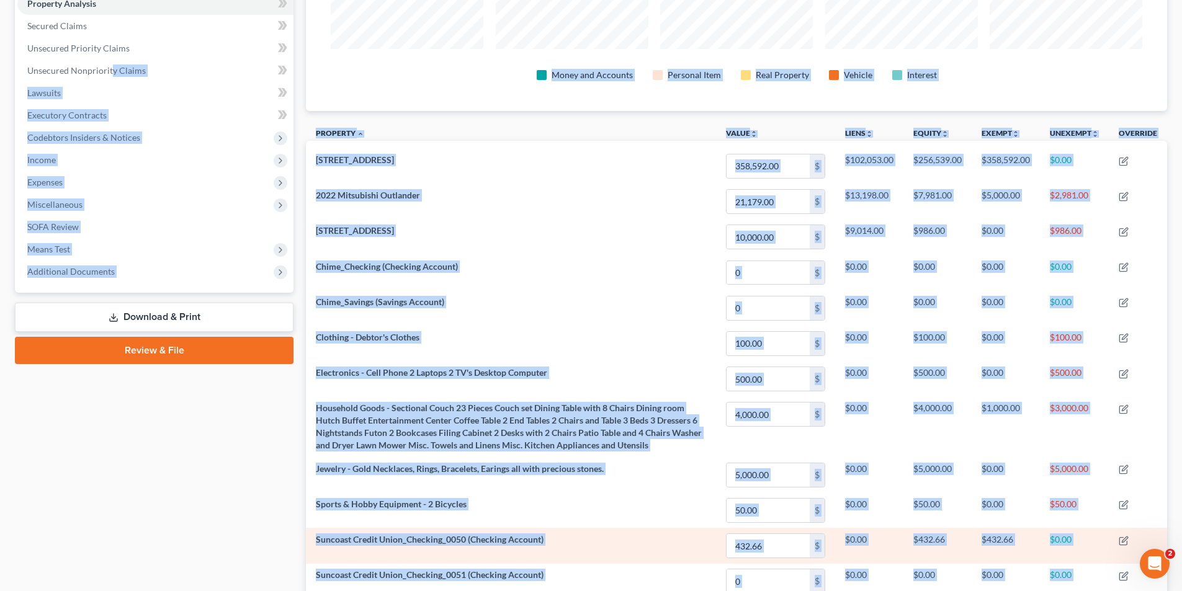
scroll to position [124, 0]
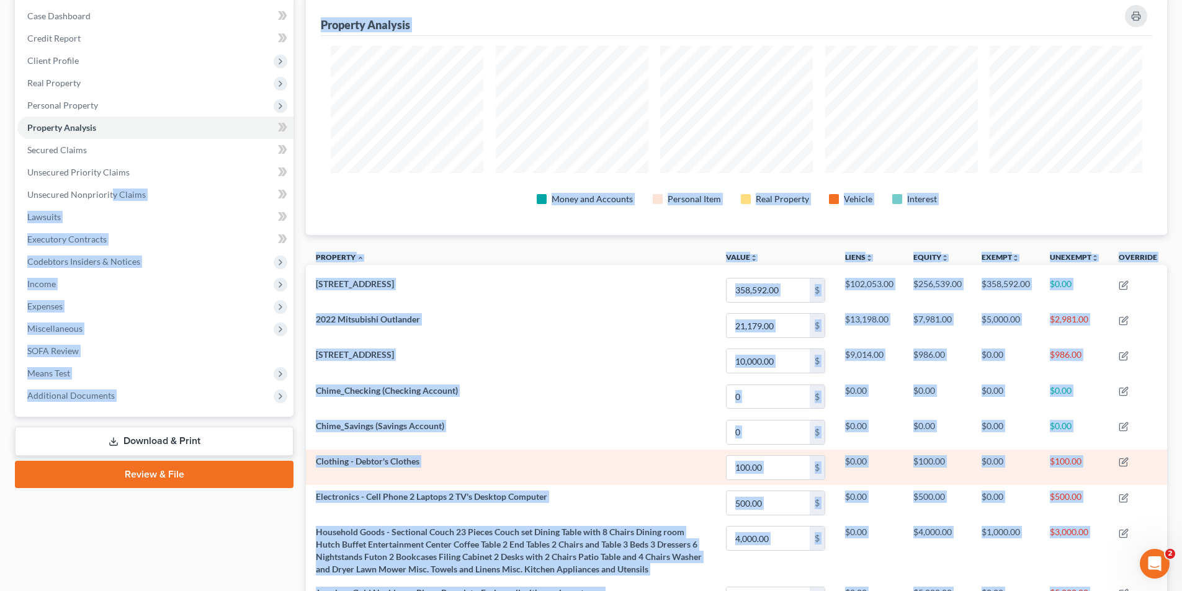
click at [635, 457] on td "Clothing - Debtor's Clothes" at bounding box center [511, 467] width 410 height 35
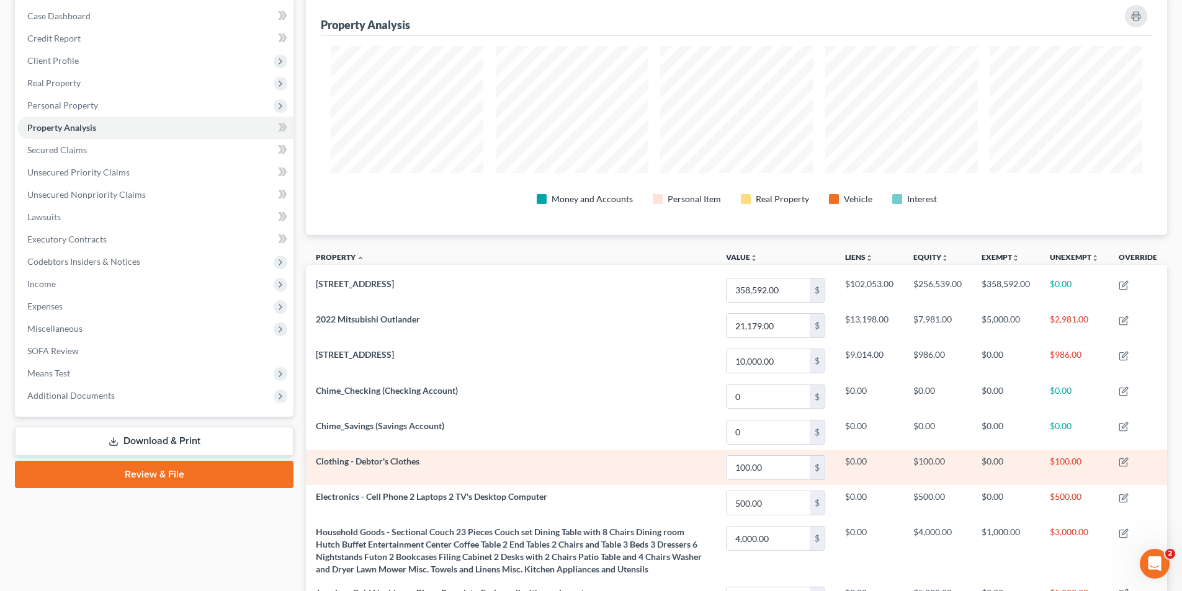
click at [633, 458] on td "Clothing - Debtor's Clothes" at bounding box center [511, 467] width 410 height 35
click at [632, 456] on td "Clothing - Debtor's Clothes" at bounding box center [511, 467] width 410 height 35
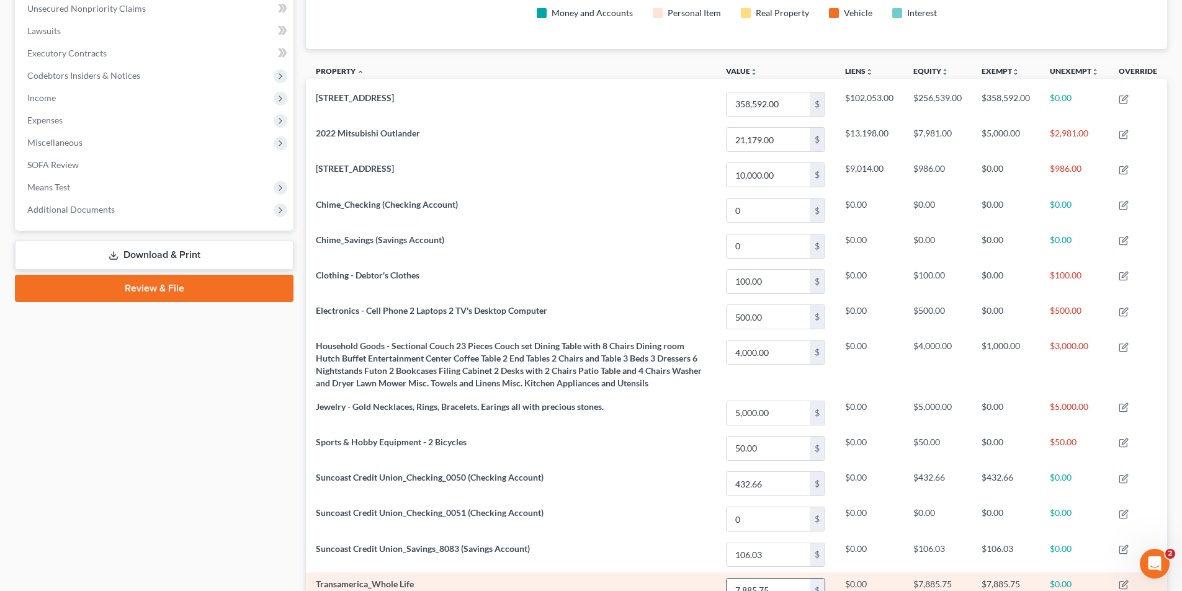
scroll to position [248, 0]
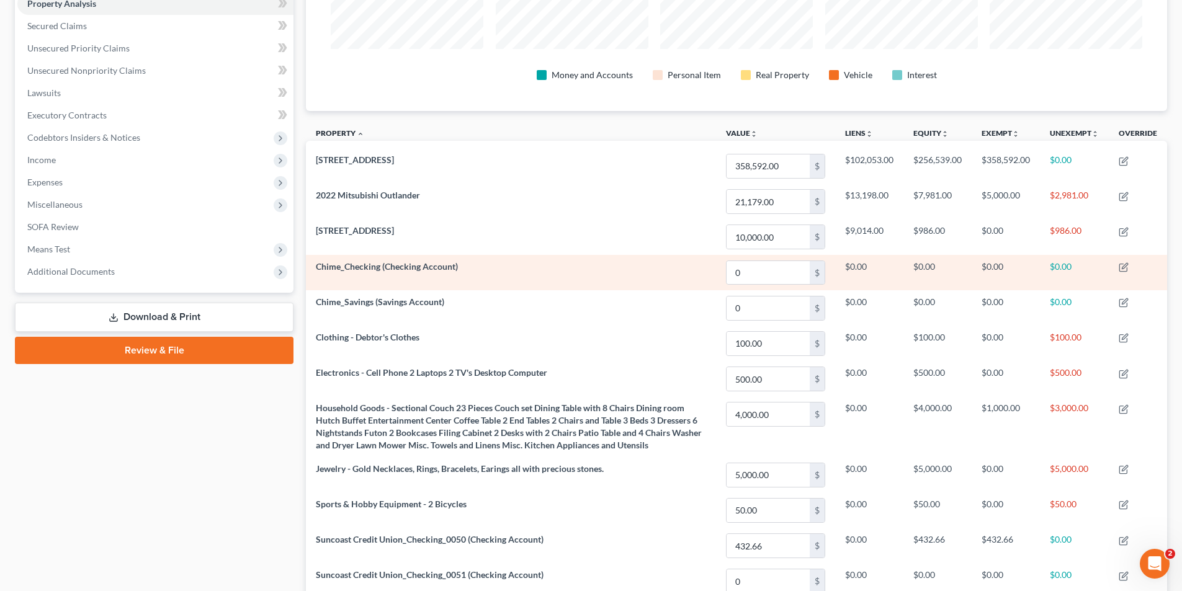
drag, startPoint x: 1051, startPoint y: 345, endPoint x: 572, endPoint y: 275, distance: 484.5
click at [572, 275] on td "Chime_Checking (Checking Account)" at bounding box center [511, 272] width 410 height 35
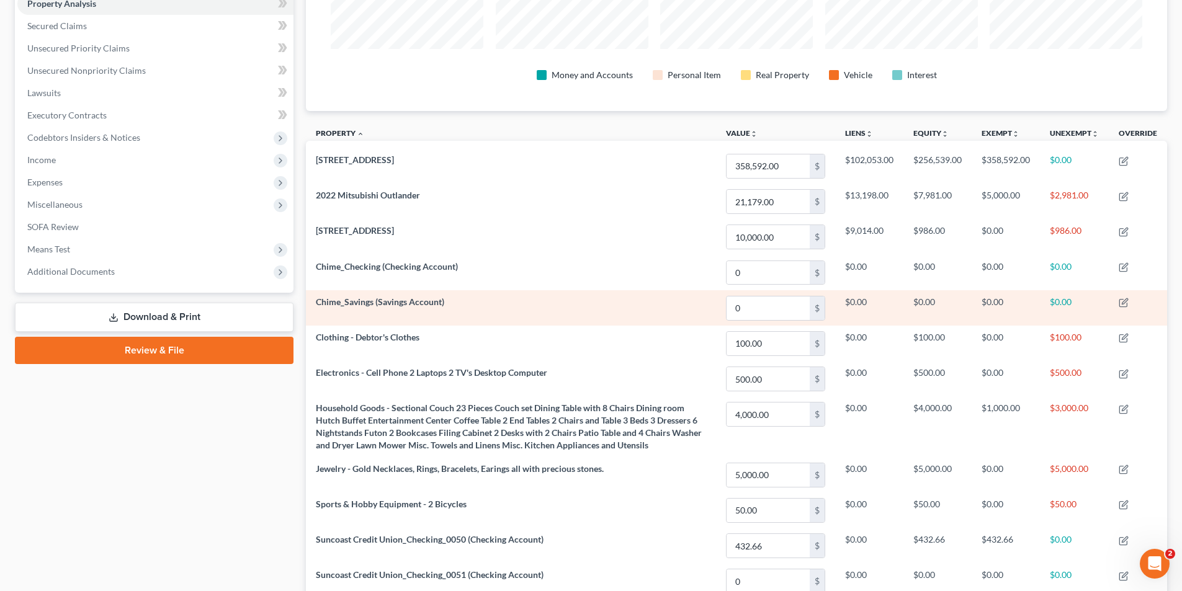
drag, startPoint x: 1081, startPoint y: 374, endPoint x: 663, endPoint y: 301, distance: 424.3
click at [663, 301] on td "Chime_Savings (Savings Account)" at bounding box center [511, 307] width 410 height 35
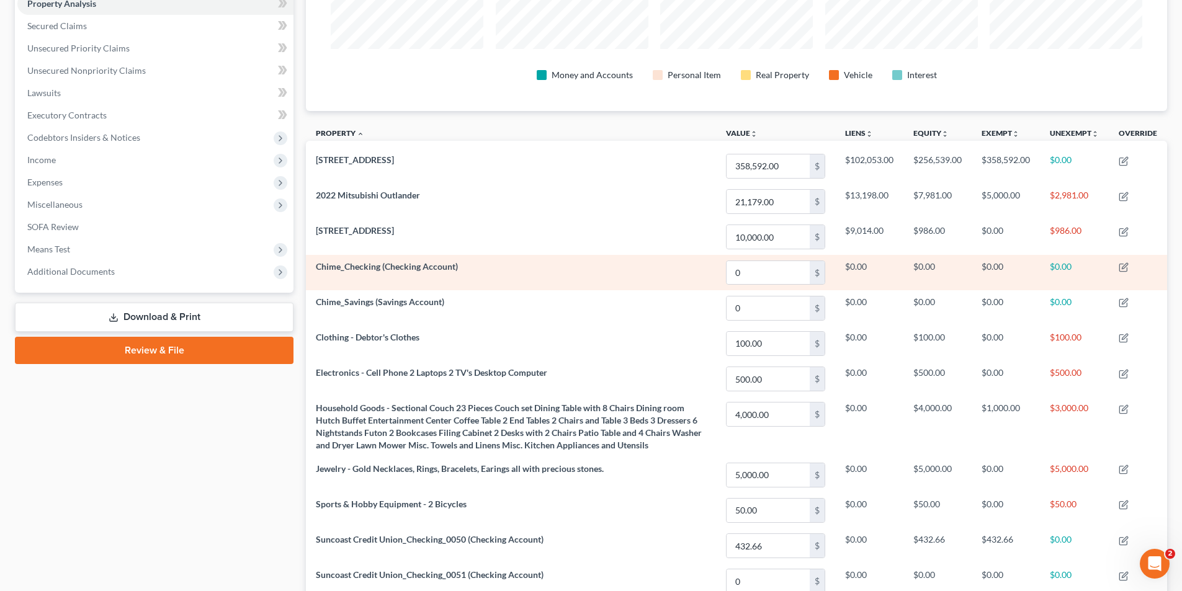
drag, startPoint x: 1064, startPoint y: 213, endPoint x: 558, endPoint y: 353, distance: 525.8
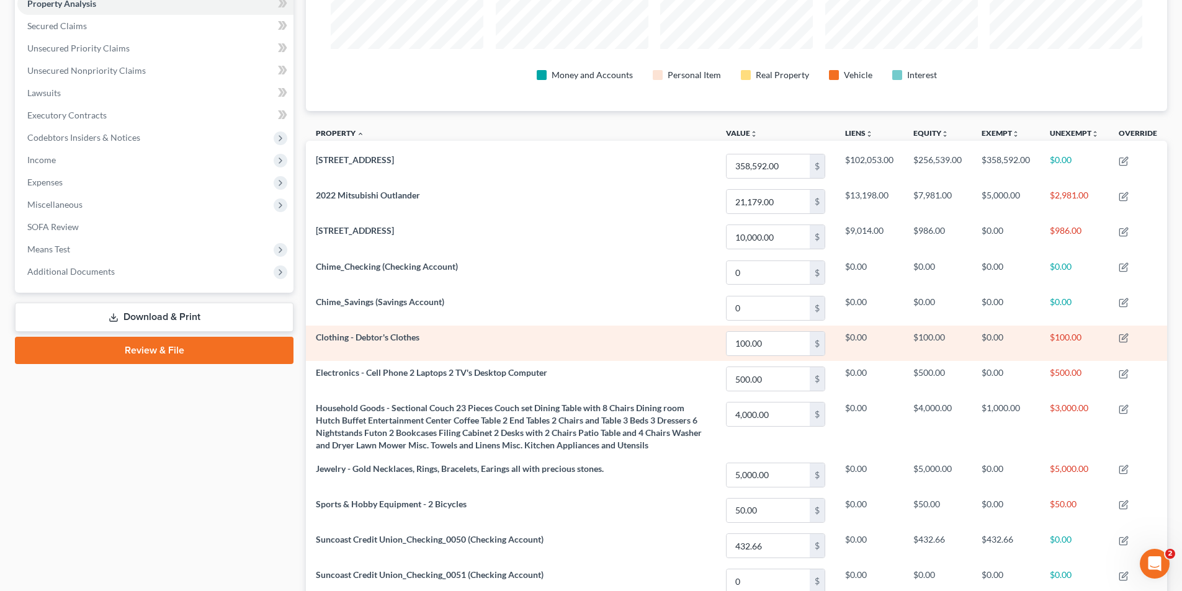
click at [586, 288] on td "Chime_Checking (Checking Account)" at bounding box center [511, 272] width 410 height 35
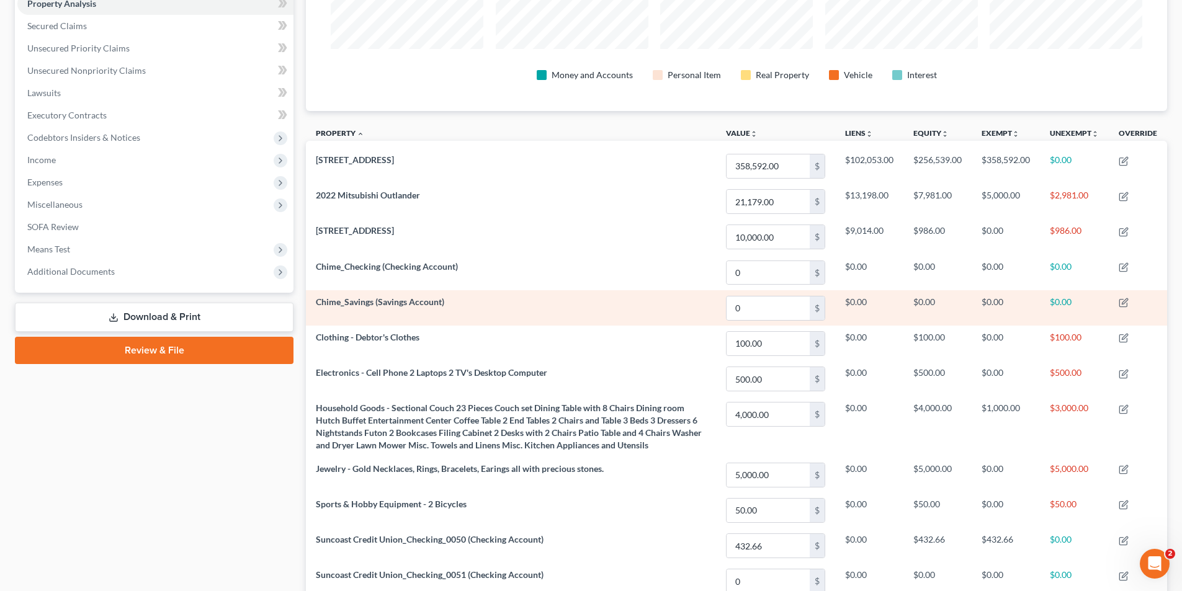
click at [597, 321] on td "Chime_Savings (Savings Account)" at bounding box center [511, 307] width 410 height 35
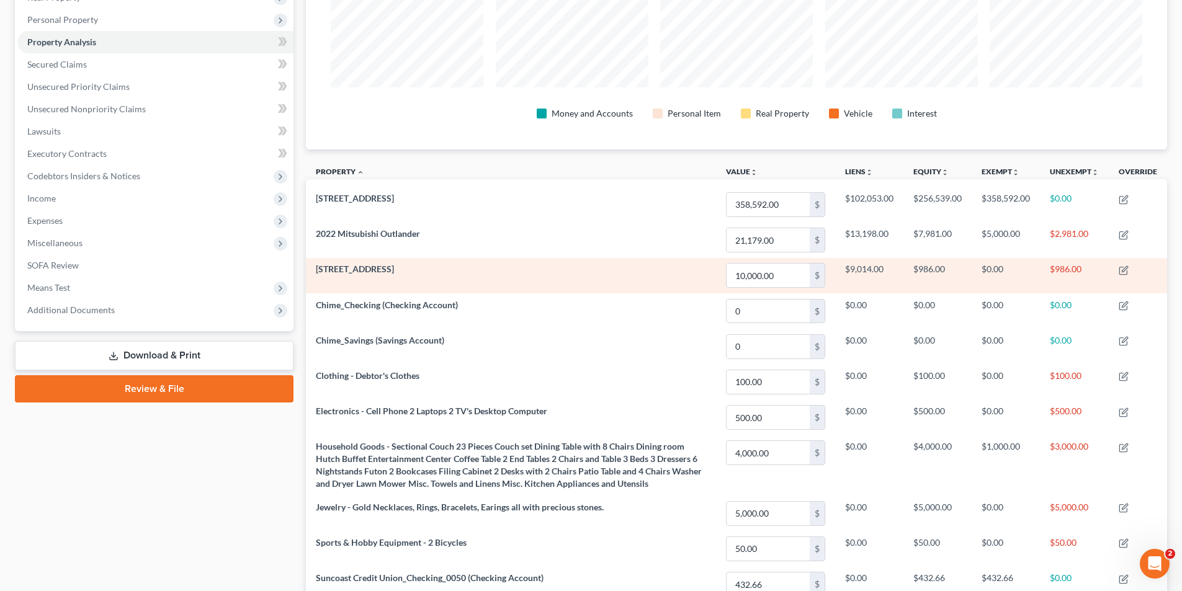
scroll to position [148, 0]
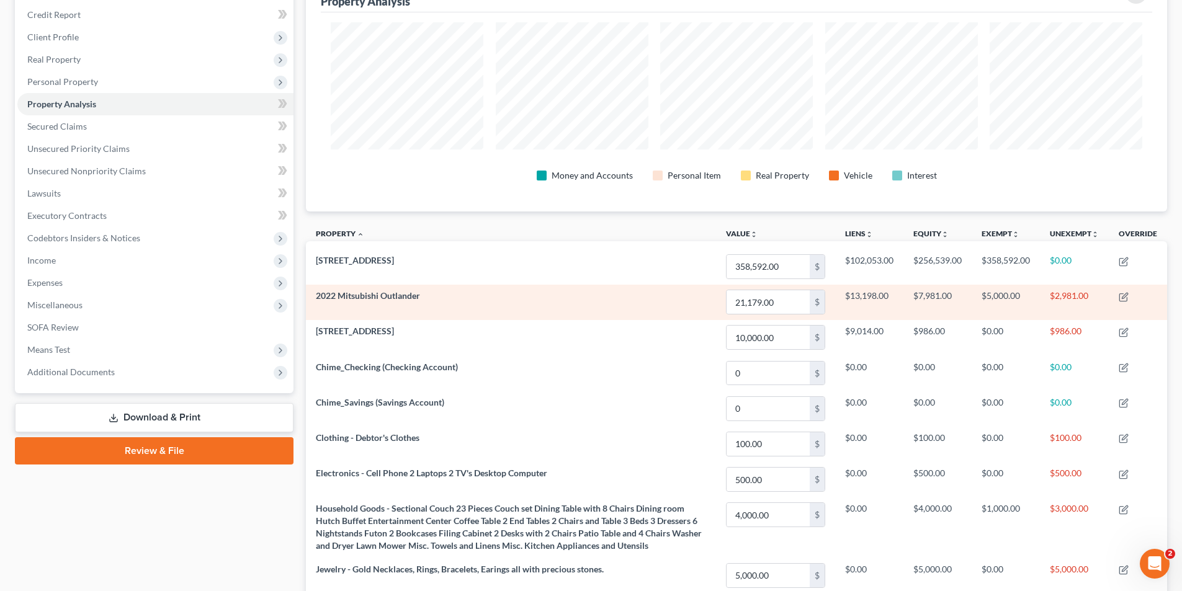
drag, startPoint x: 365, startPoint y: 162, endPoint x: 675, endPoint y: 289, distance: 334.6
click at [677, 290] on td "2022 Mitsubishi Outlander" at bounding box center [511, 302] width 410 height 35
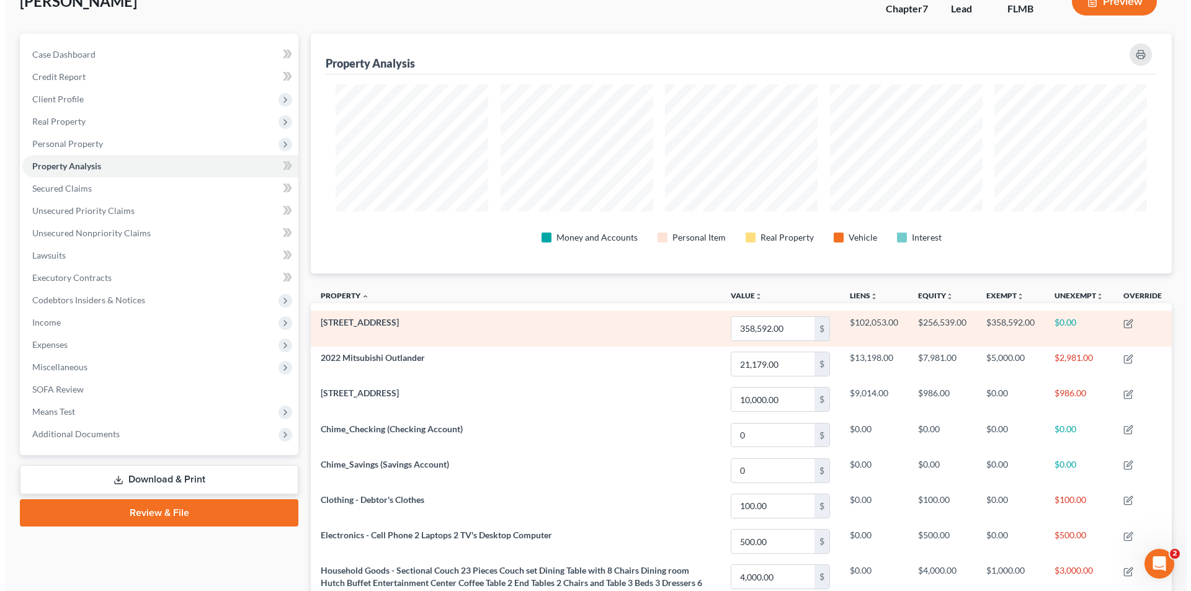
scroll to position [0, 0]
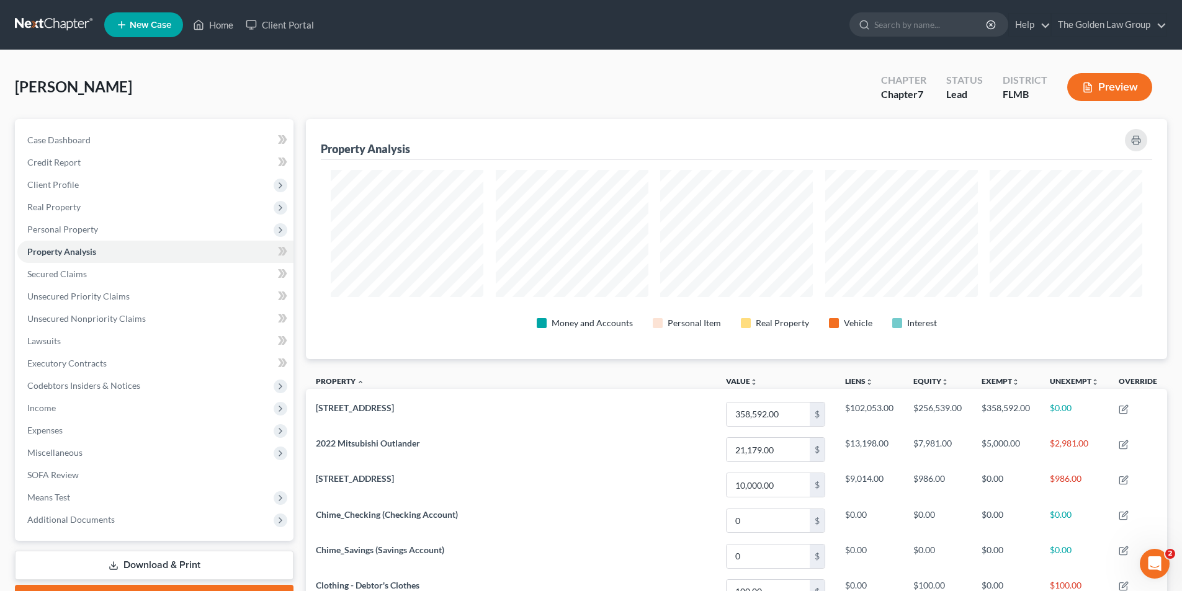
click at [1120, 86] on button "Preview" at bounding box center [1109, 87] width 85 height 28
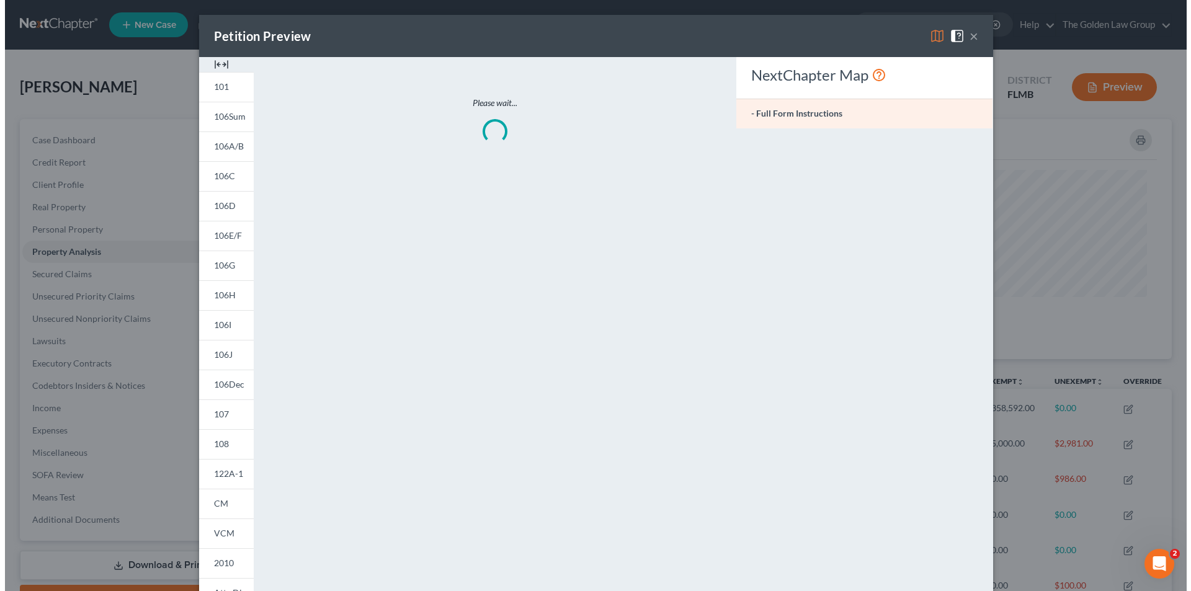
scroll to position [241, 868]
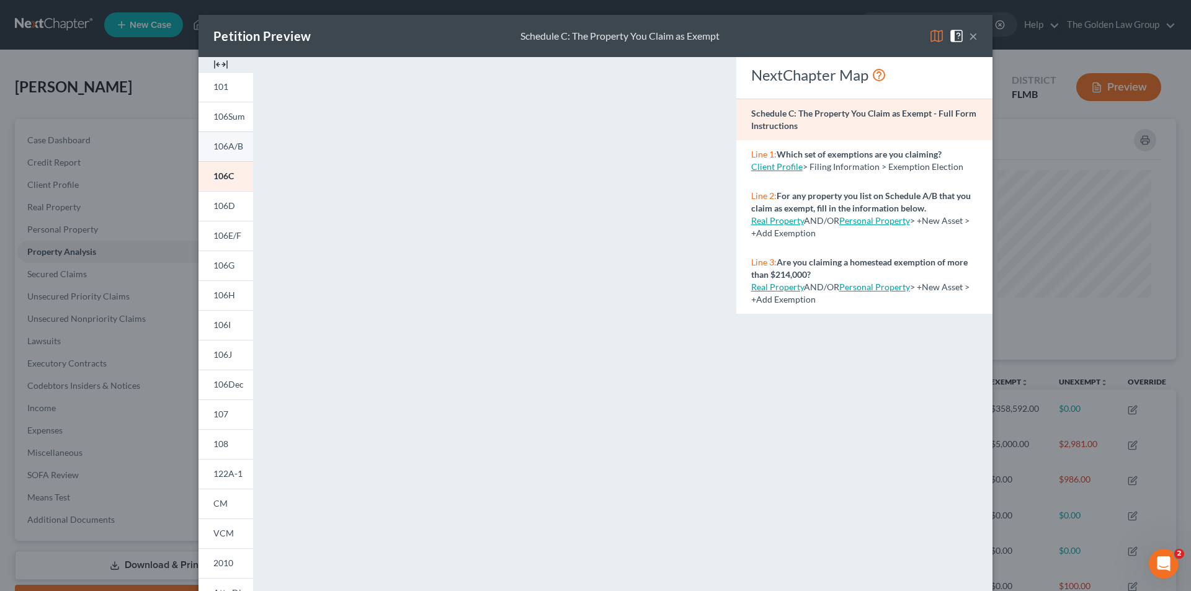
click at [236, 141] on span "106A/B" at bounding box center [228, 146] width 30 height 11
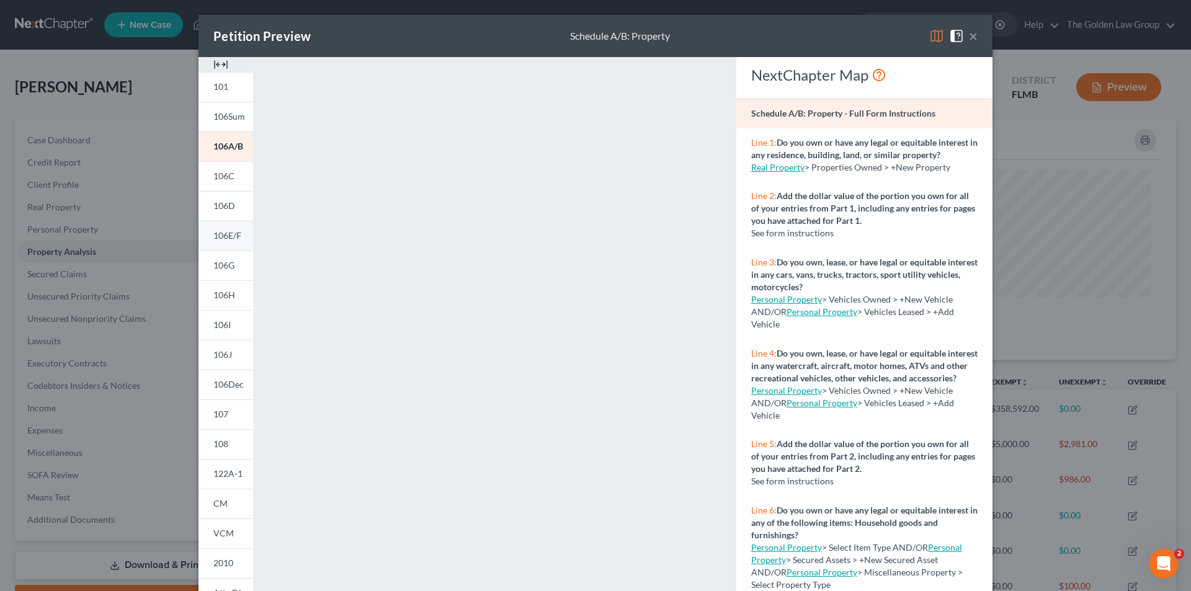
click at [225, 231] on span "106E/F" at bounding box center [227, 235] width 28 height 11
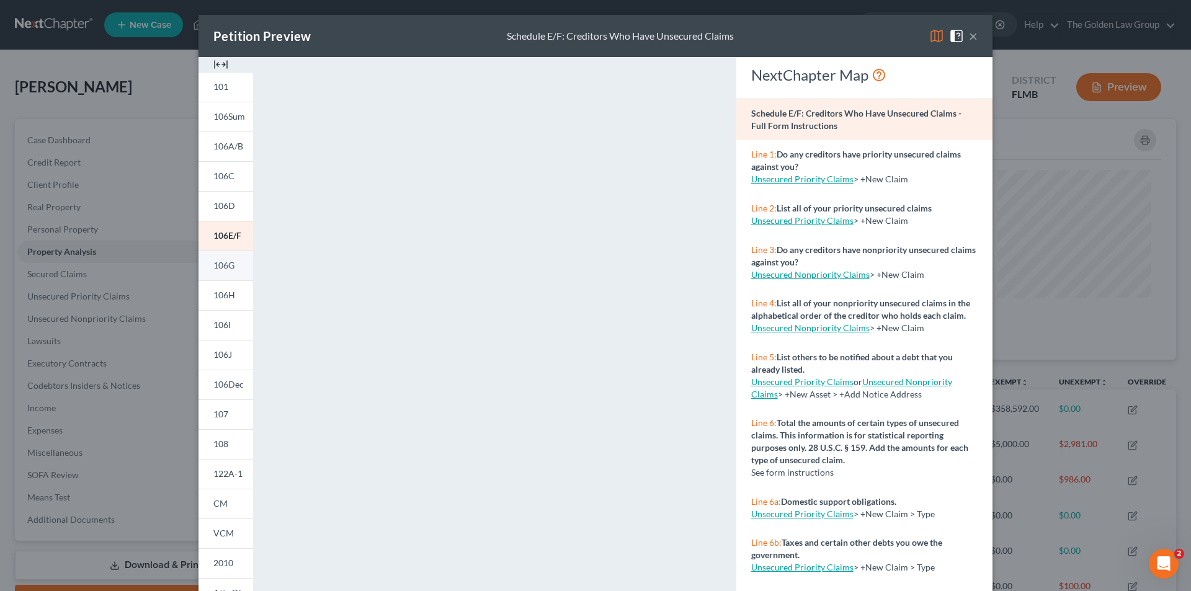
click at [219, 263] on span "106G" at bounding box center [223, 265] width 21 height 11
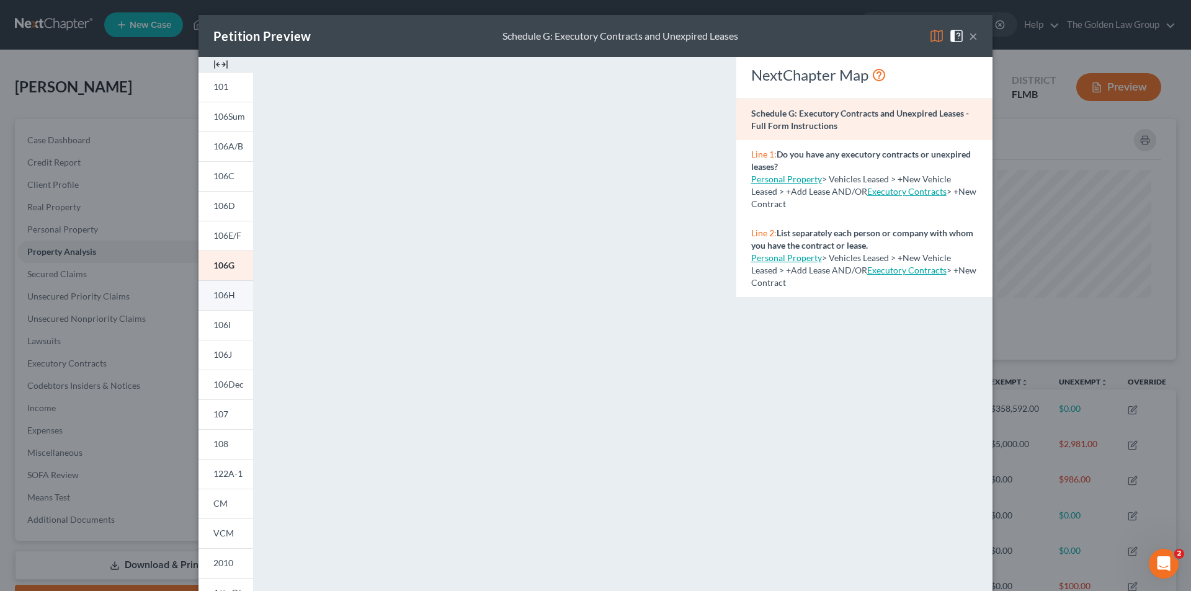
click at [217, 293] on span "106H" at bounding box center [224, 295] width 22 height 11
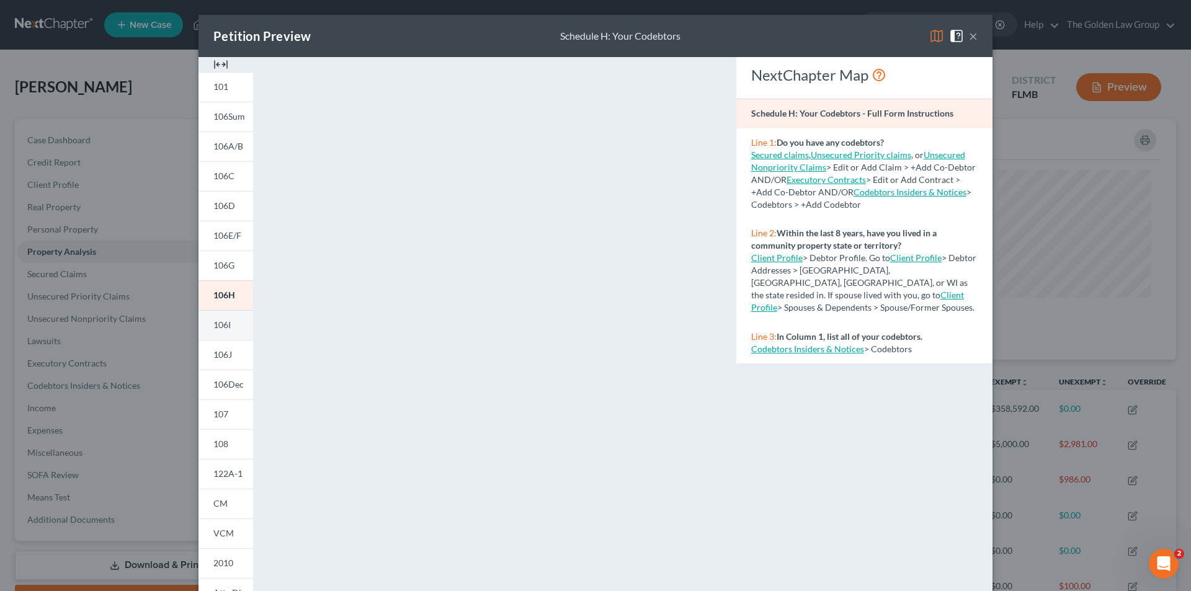
click at [216, 321] on span "106I" at bounding box center [221, 324] width 17 height 11
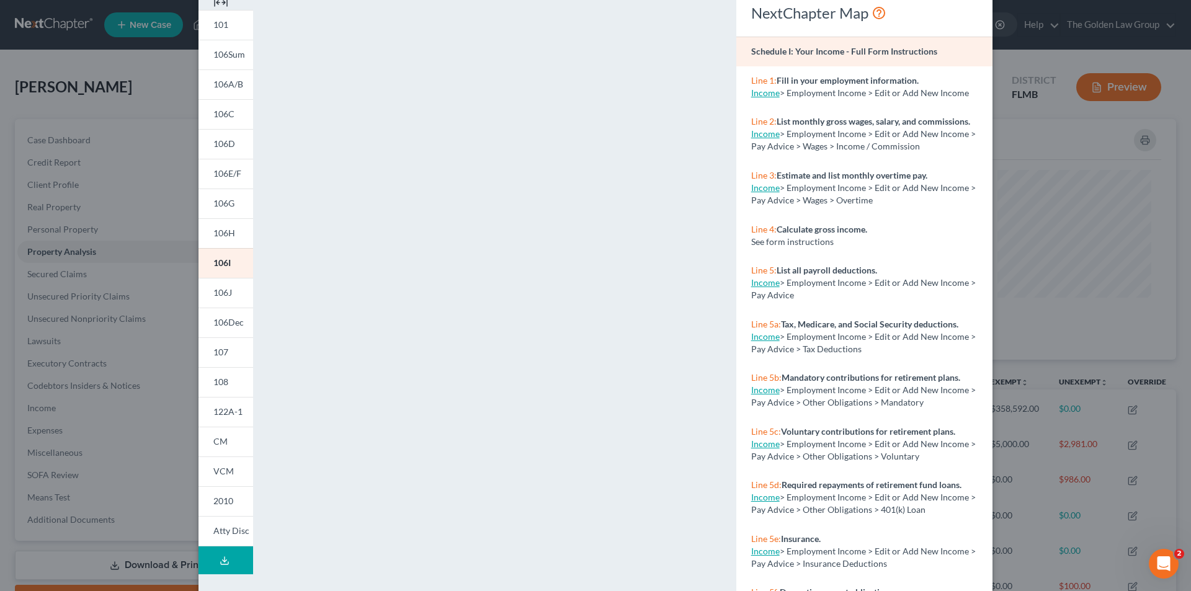
scroll to position [109, 0]
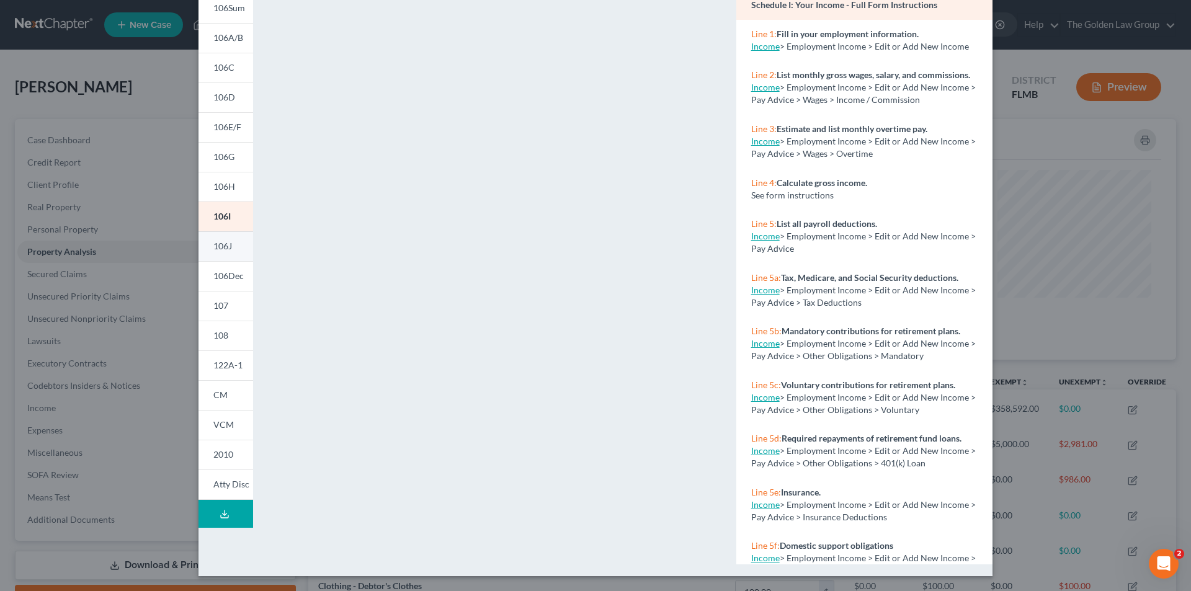
click at [220, 244] on span "106J" at bounding box center [222, 246] width 19 height 11
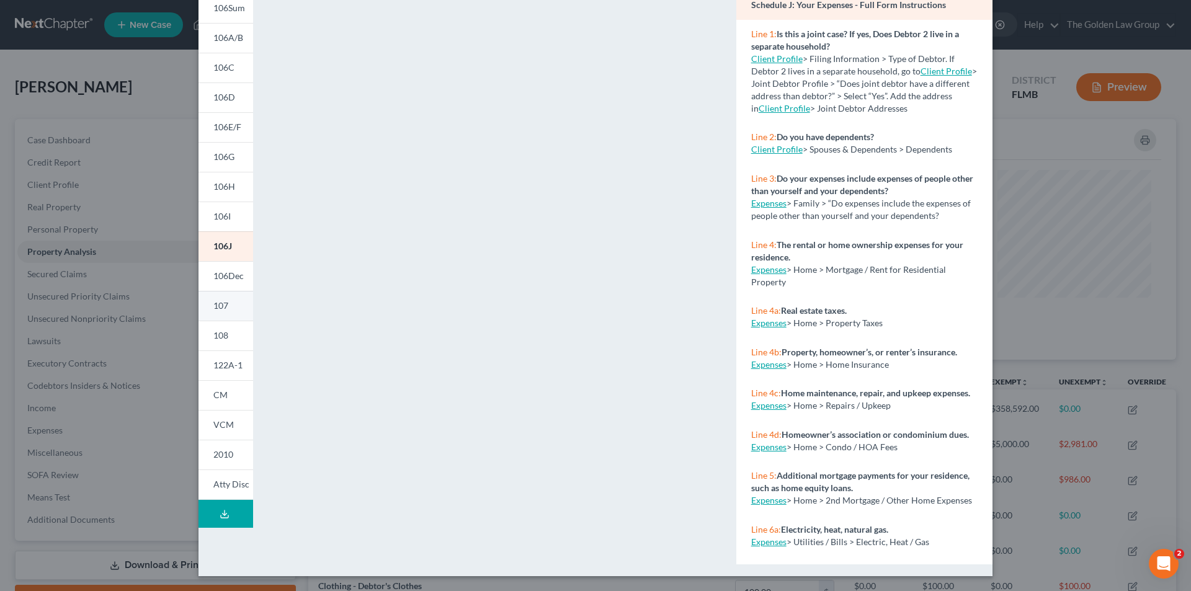
click at [220, 301] on span "107" at bounding box center [220, 305] width 15 height 11
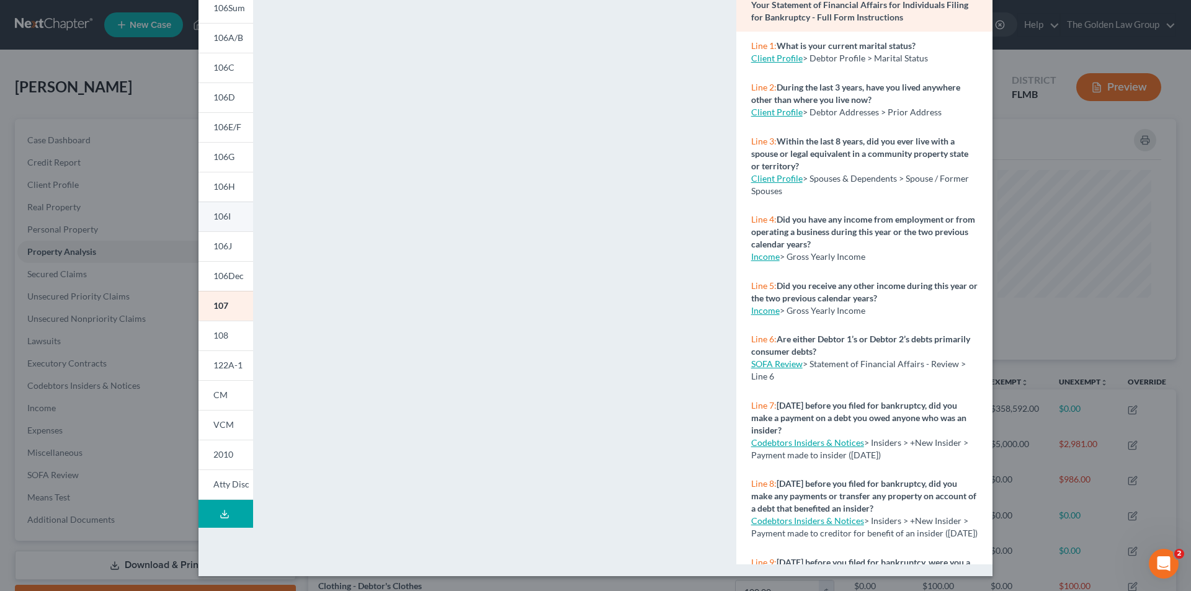
click at [226, 216] on span "106I" at bounding box center [221, 216] width 17 height 11
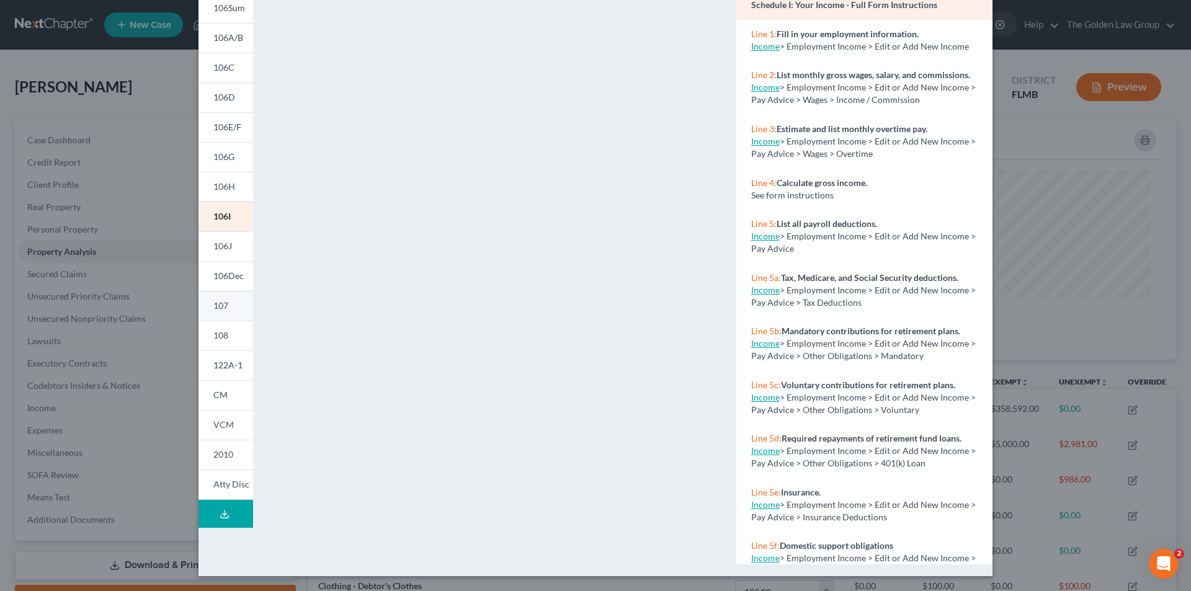
click at [220, 300] on span "107" at bounding box center [220, 305] width 15 height 11
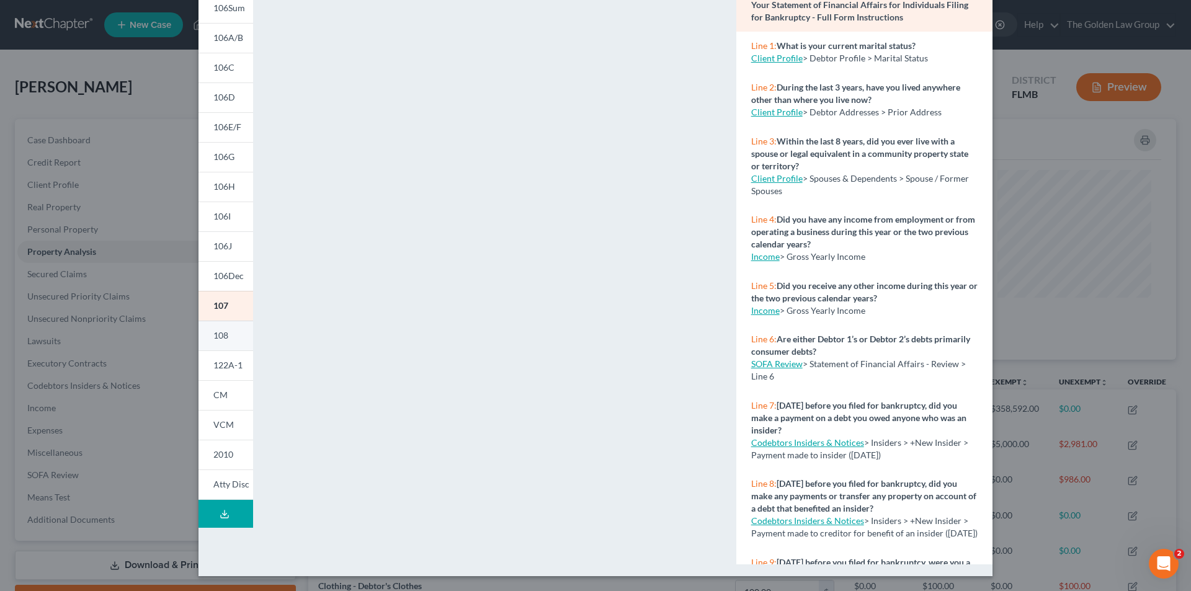
click at [226, 336] on link "108" at bounding box center [225, 336] width 55 height 30
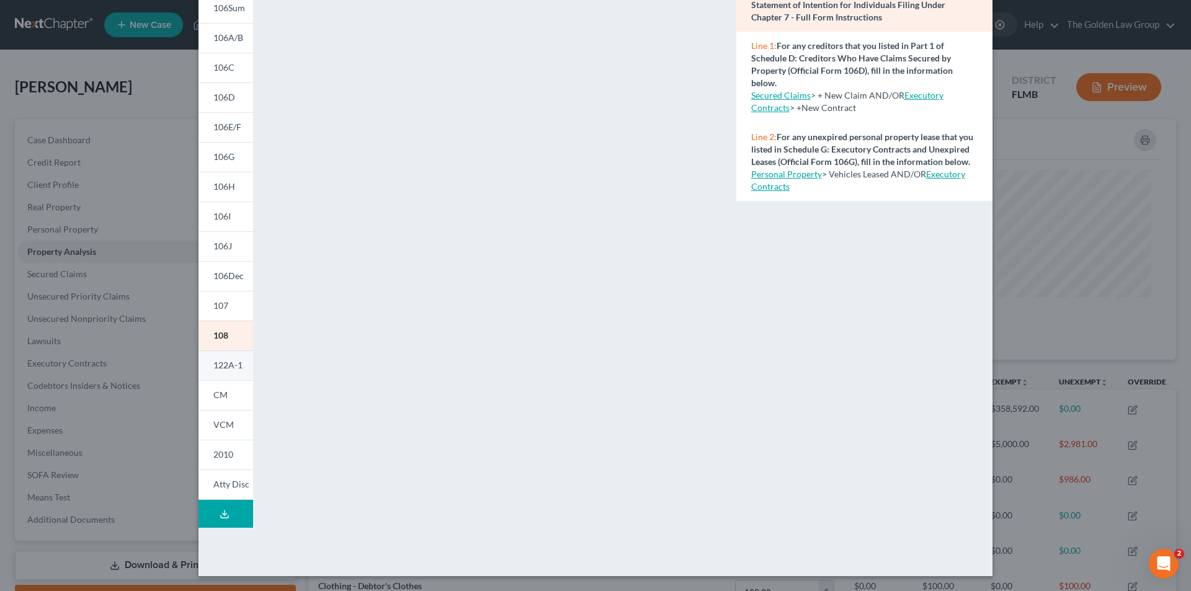
click at [220, 366] on span "122A-1" at bounding box center [227, 365] width 29 height 11
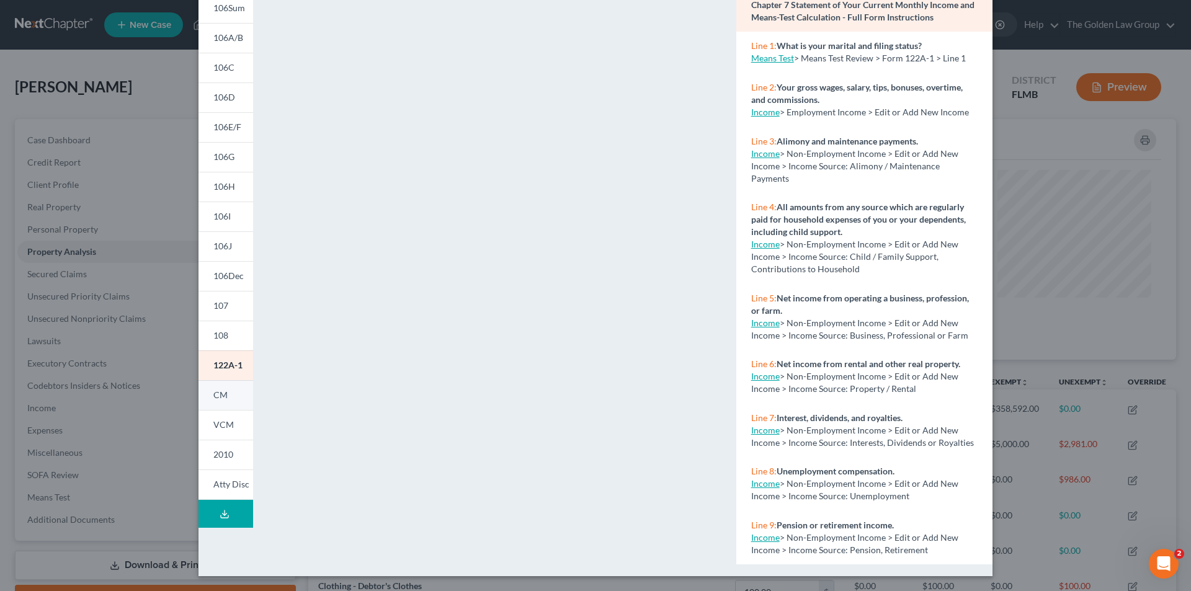
click at [224, 393] on link "CM" at bounding box center [225, 395] width 55 height 30
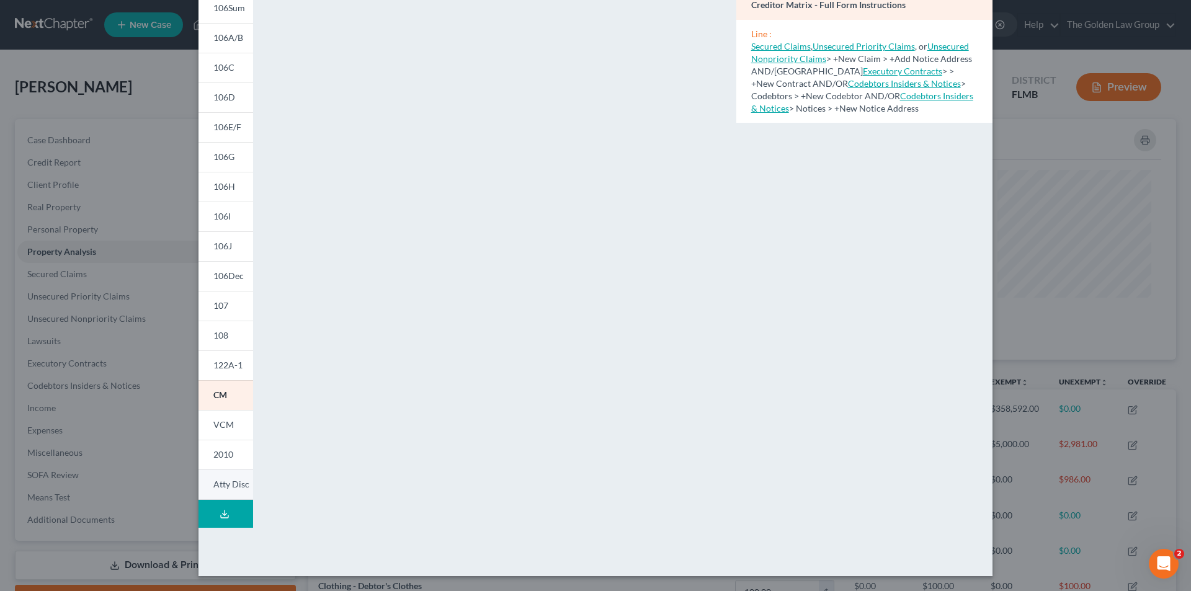
click at [221, 487] on span "Atty Disc" at bounding box center [231, 484] width 36 height 11
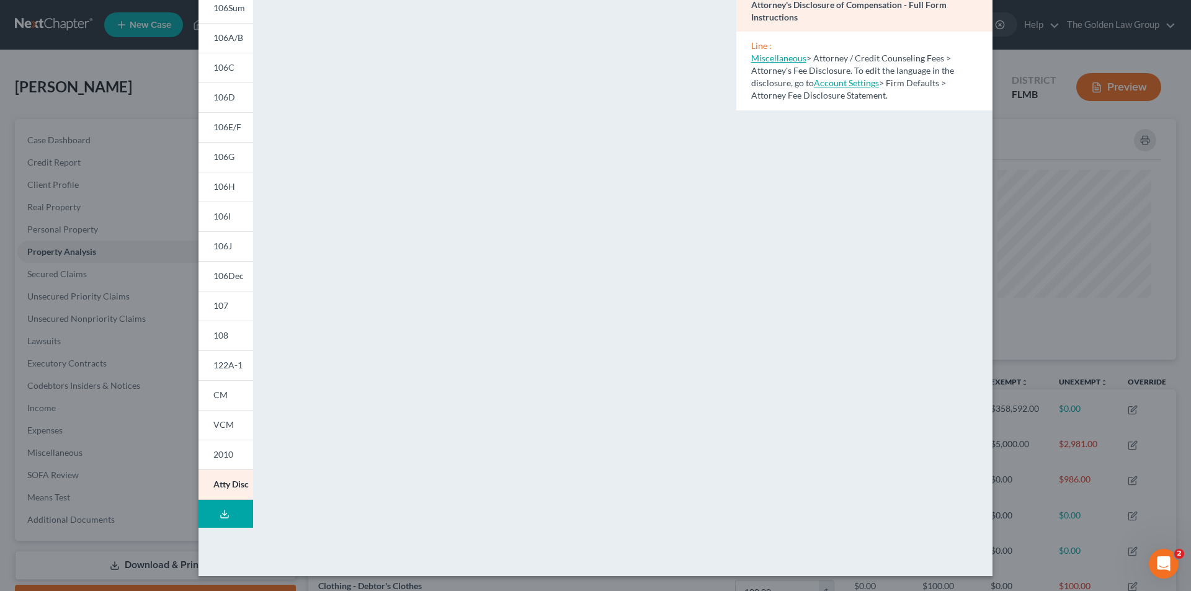
click at [125, 228] on div "Petition Preview Attorney's Disclosure of Compensation × 101 106Sum 106A/B 106C…" at bounding box center [595, 295] width 1191 height 591
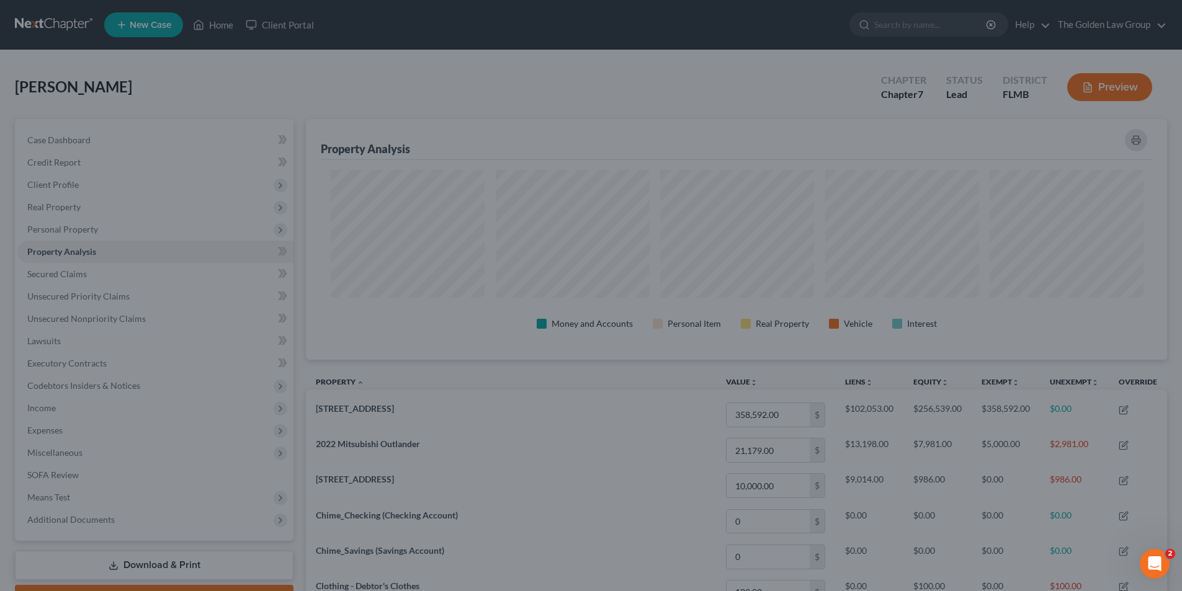
scroll to position [620035, 619414]
